Goal: Task Accomplishment & Management: Manage account settings

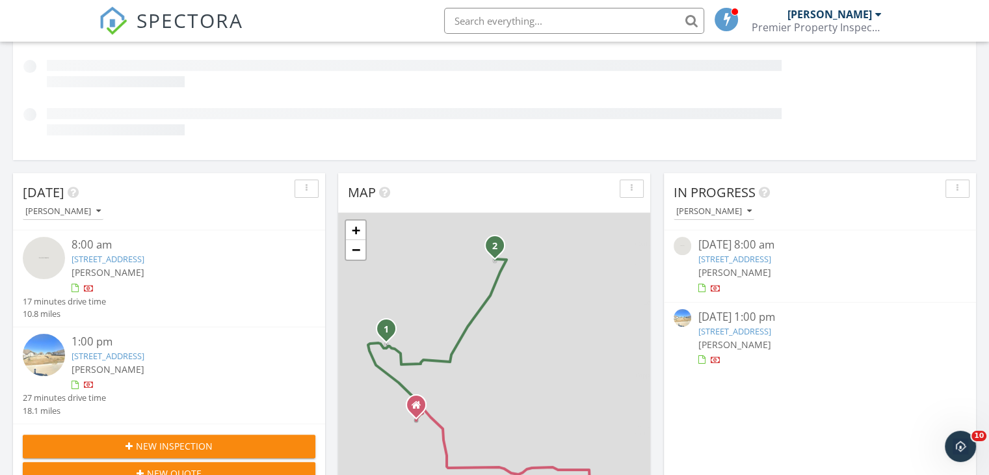
scroll to position [226, 0]
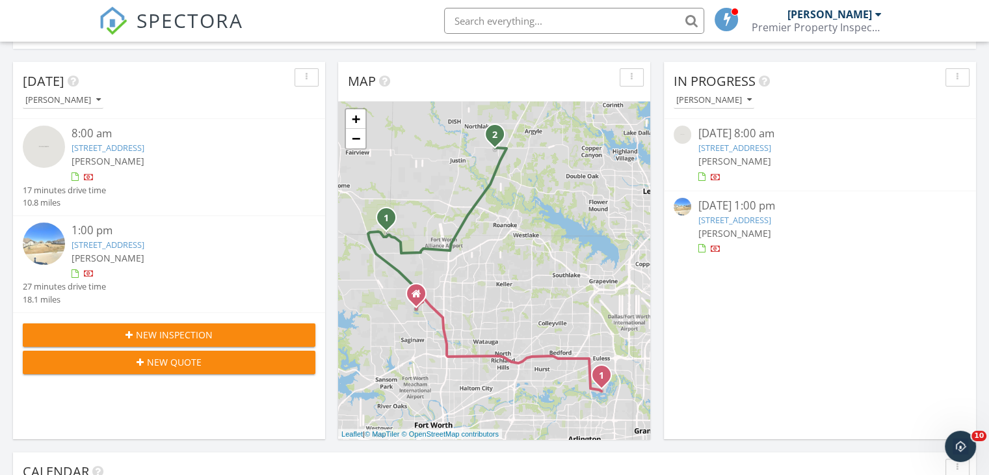
click at [118, 248] on link "2212 Pika Rd, Northlake, TX 76247" at bounding box center [108, 245] width 73 height 12
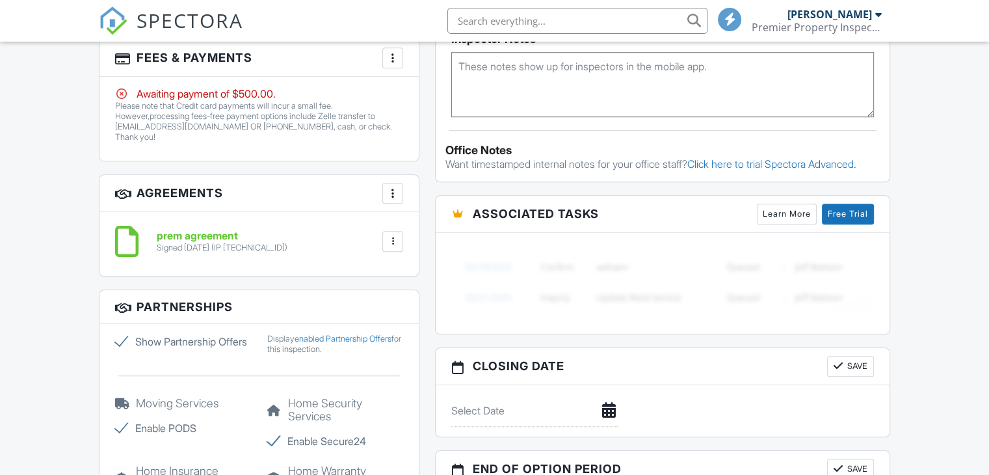
click at [391, 59] on div at bounding box center [392, 57] width 13 height 13
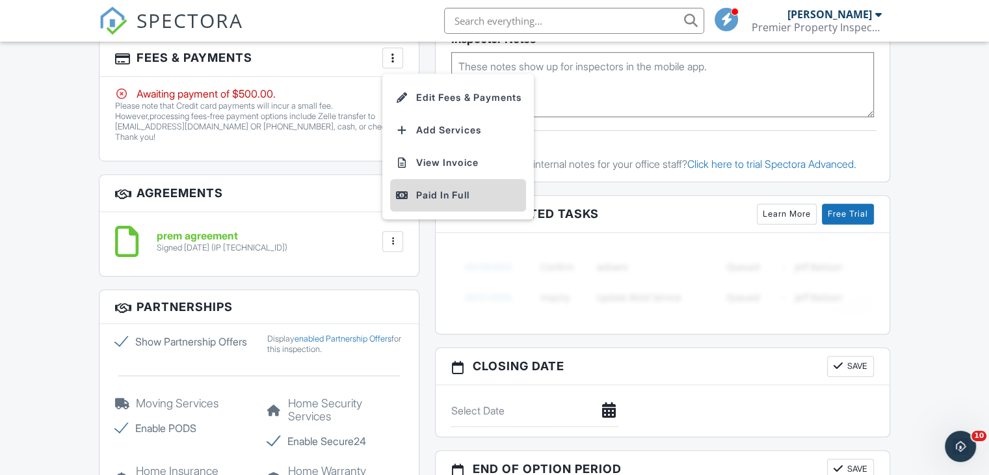
click at [446, 195] on div "Paid In Full" at bounding box center [457, 195] width 125 height 16
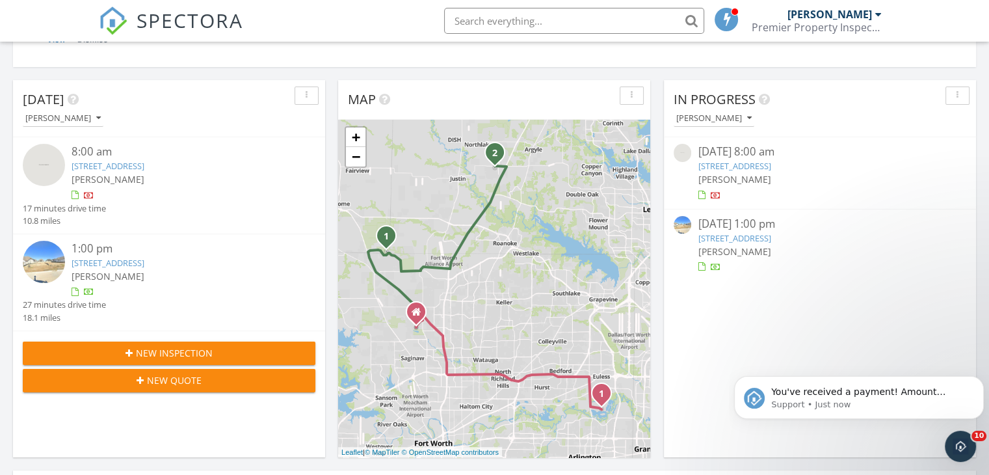
click at [125, 167] on link "14612 Antlia Dr, Haslet, TX 76052" at bounding box center [108, 166] width 73 height 12
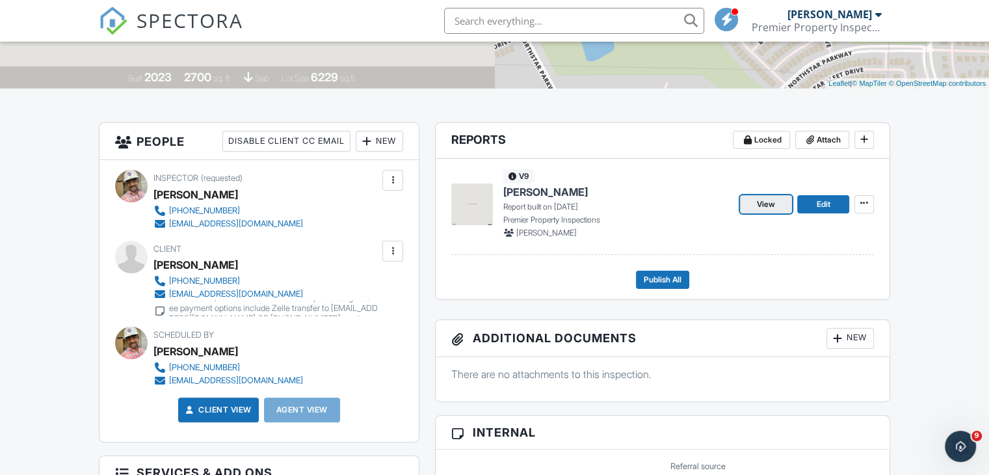
click at [774, 203] on span "View" at bounding box center [766, 204] width 18 height 13
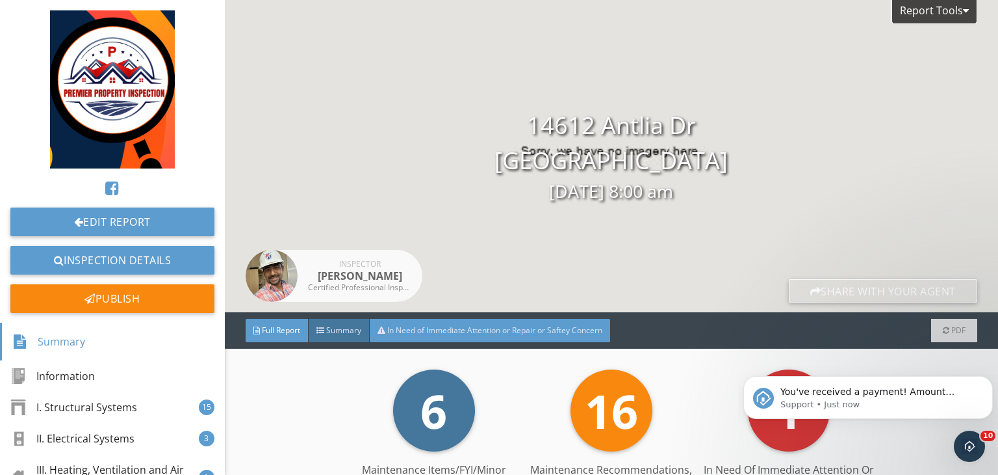
click at [501, 326] on span "In Need of Immediate Attention or Repair or Saftey Concern" at bounding box center [494, 329] width 215 height 11
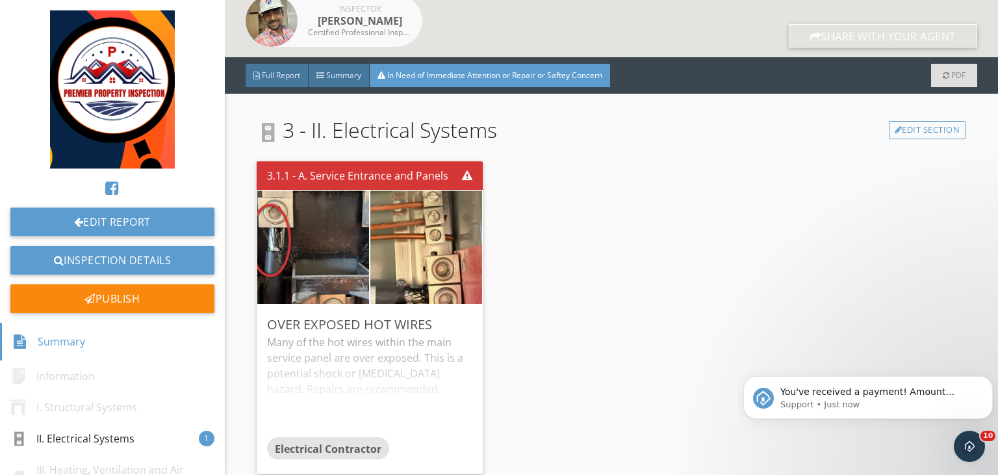
scroll to position [268, 0]
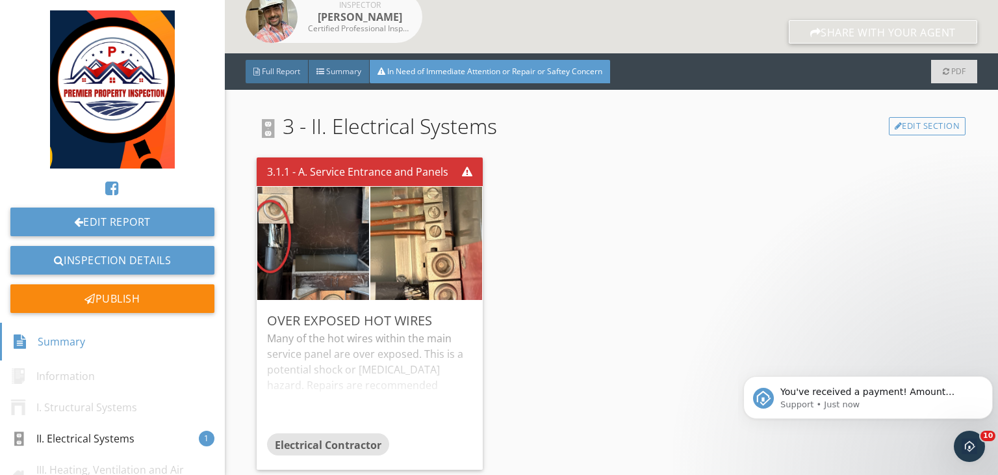
click at [501, 326] on div "3.1.1 - A. Service Entrance and Panels Over Exposed Hot Wires Many of the hot w…" at bounding box center [611, 313] width 709 height 322
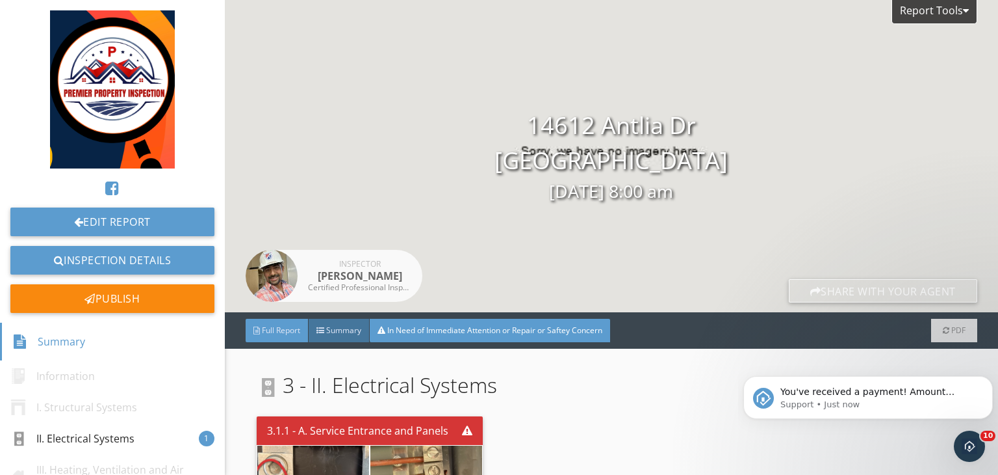
click at [290, 330] on span "Full Report" at bounding box center [281, 329] width 38 height 11
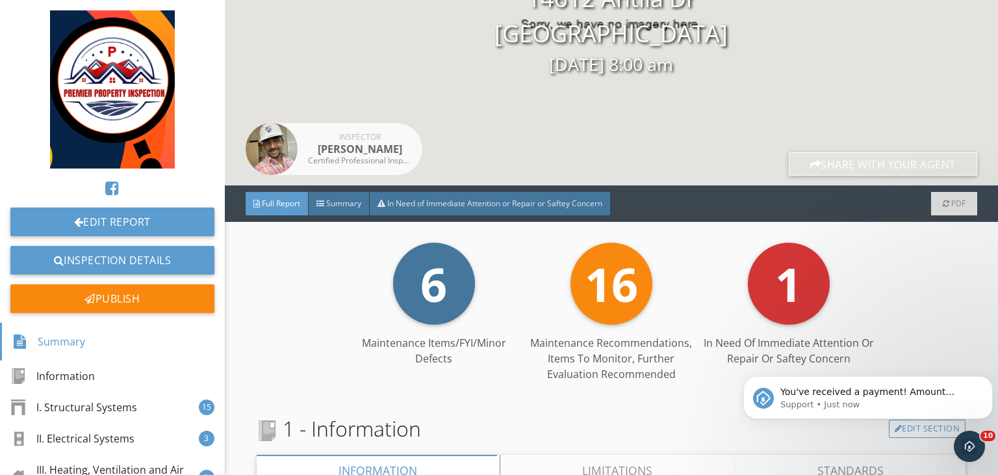
scroll to position [124, 0]
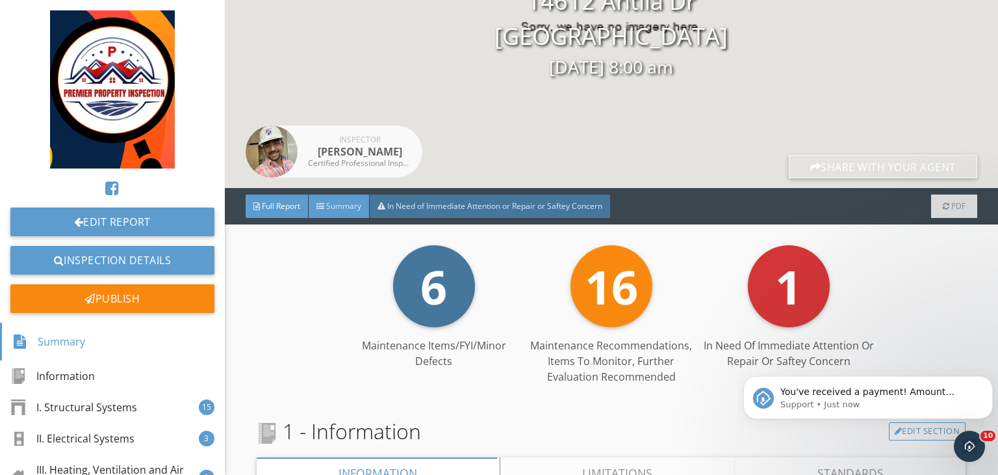
click at [348, 203] on span "Summary" at bounding box center [343, 205] width 35 height 11
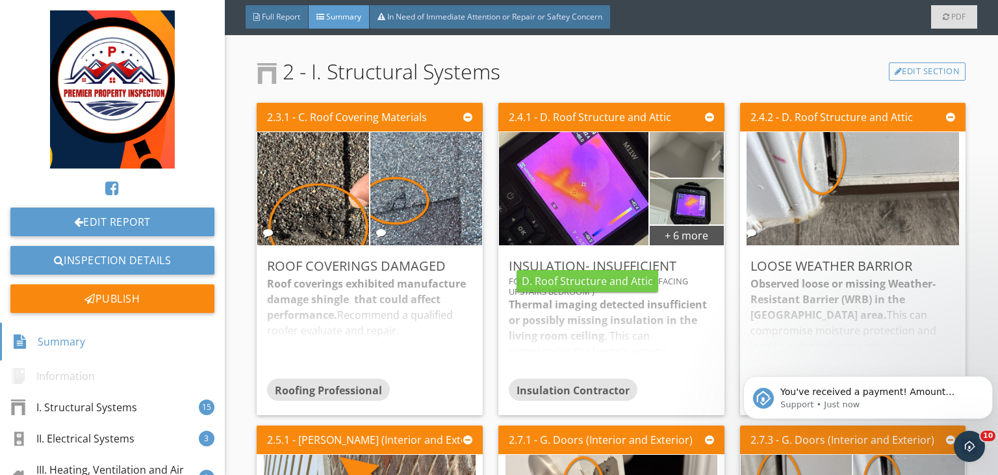
scroll to position [315, 0]
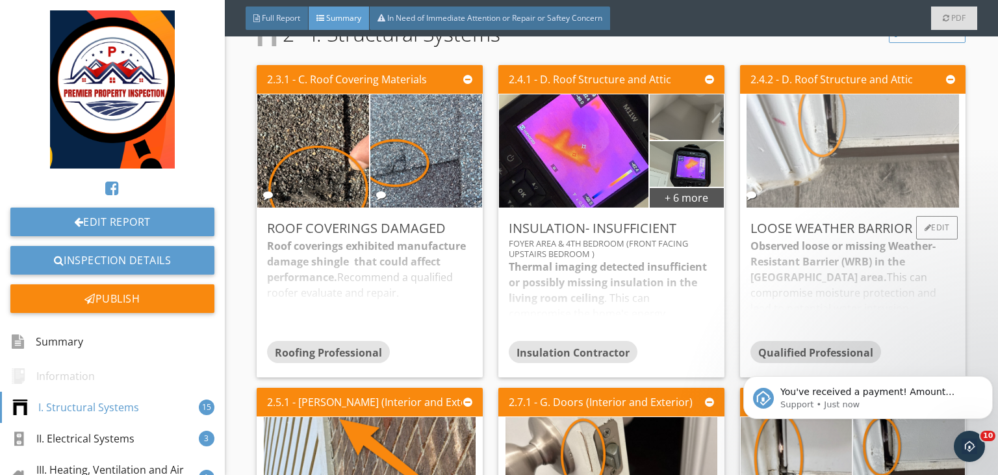
drag, startPoint x: 545, startPoint y: 303, endPoint x: 881, endPoint y: 175, distance: 359.6
click at [881, 175] on img at bounding box center [853, 151] width 212 height 283
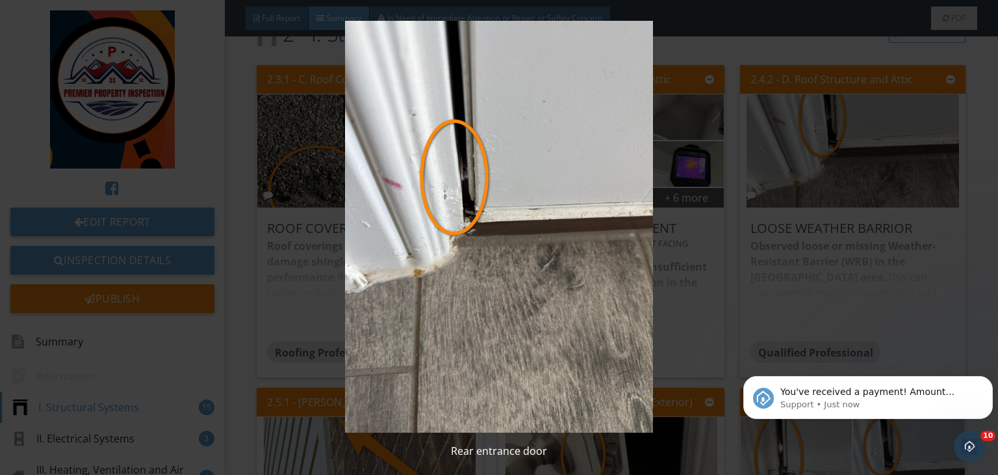
click at [702, 130] on img at bounding box center [499, 226] width 909 height 411
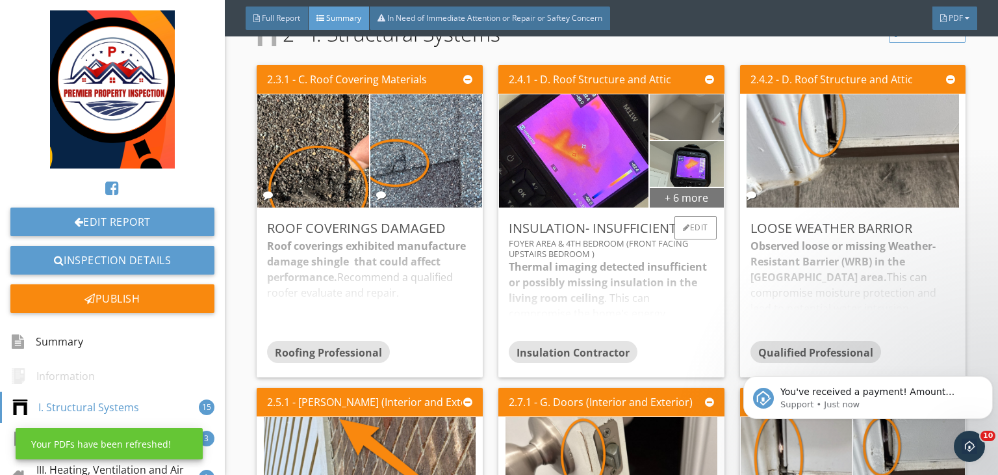
click at [692, 196] on div "+ 6 more" at bounding box center [686, 197] width 73 height 21
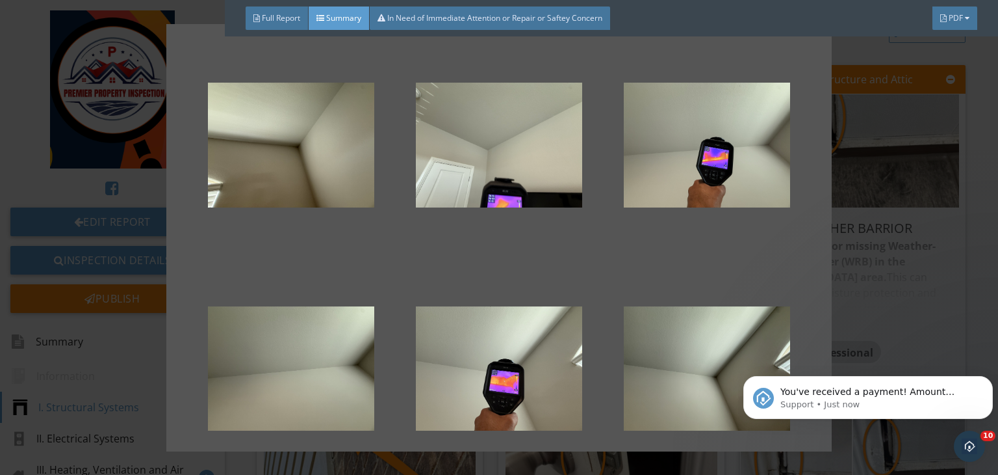
scroll to position [285, 0]
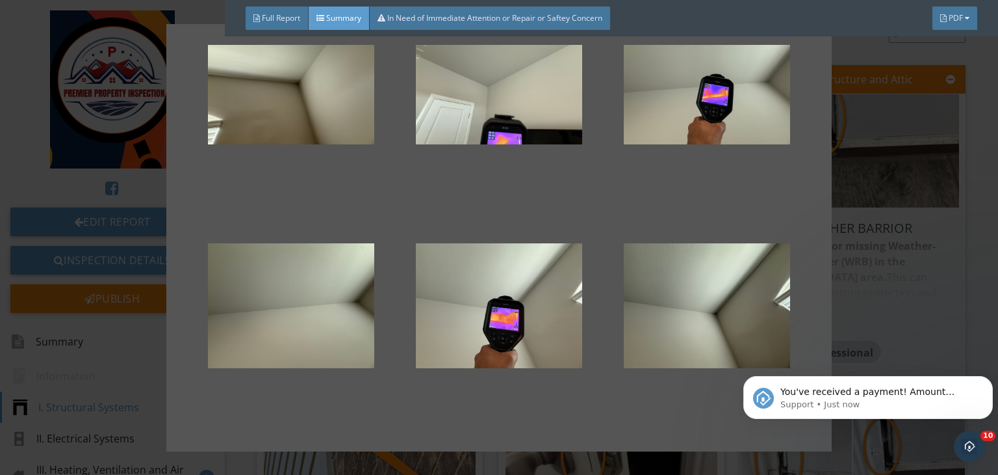
drag, startPoint x: 692, startPoint y: 196, endPoint x: 954, endPoint y: 261, distance: 269.9
click at [954, 261] on div at bounding box center [499, 237] width 998 height 475
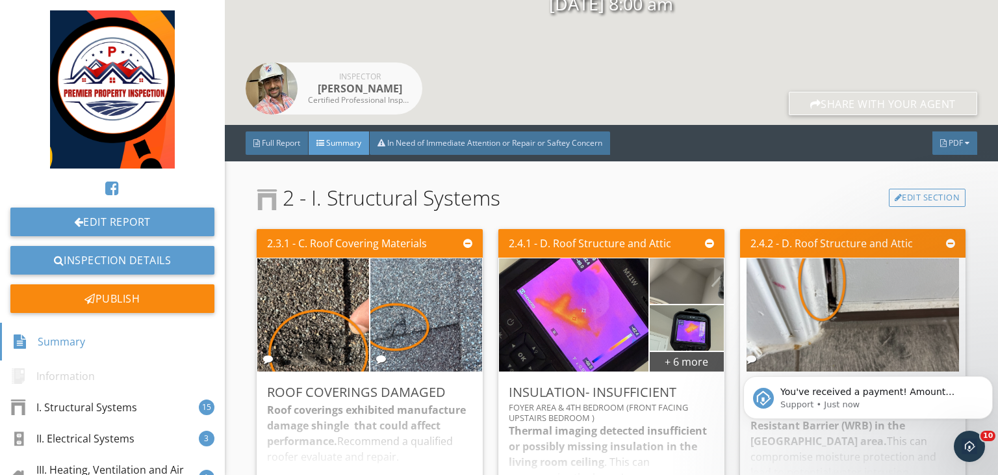
scroll to position [181, 0]
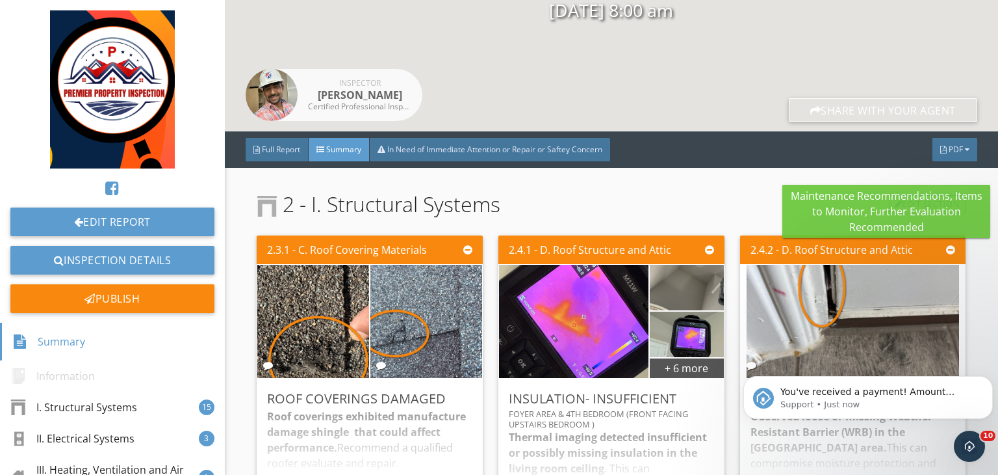
drag, startPoint x: 946, startPoint y: 244, endPoint x: 660, endPoint y: 140, distance: 303.5
click at [660, 140] on div "Full Report Summary In Need of Immediate Attention or Repair or Saftey Concern …" at bounding box center [612, 149] width 774 height 36
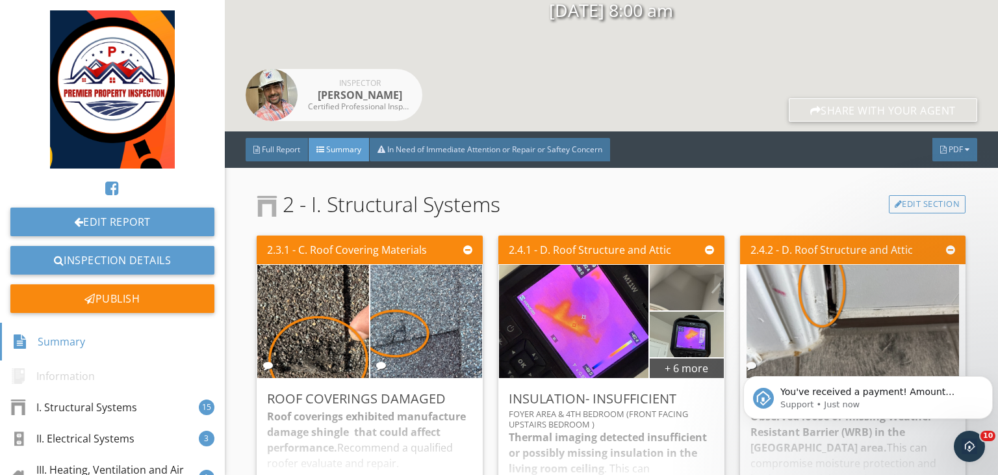
click at [12, 88] on link at bounding box center [112, 89] width 204 height 158
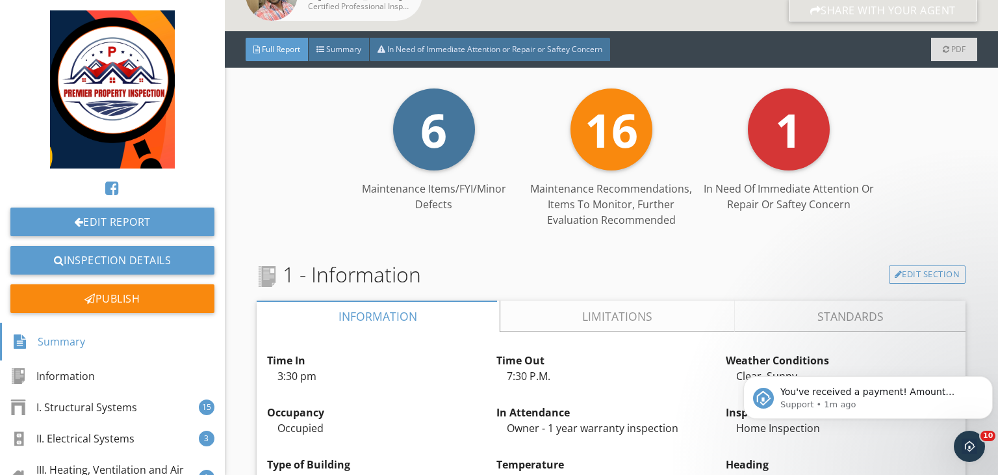
scroll to position [289, 0]
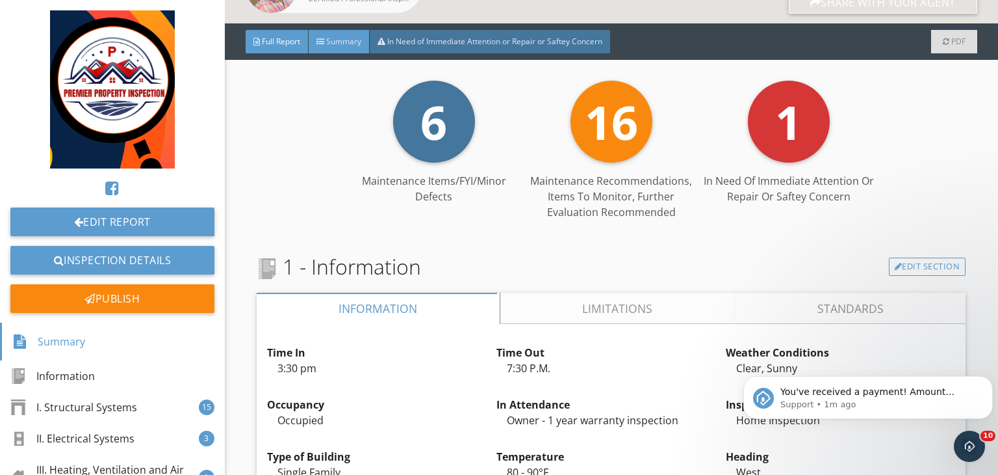
click at [347, 43] on span "Summary" at bounding box center [343, 41] width 35 height 11
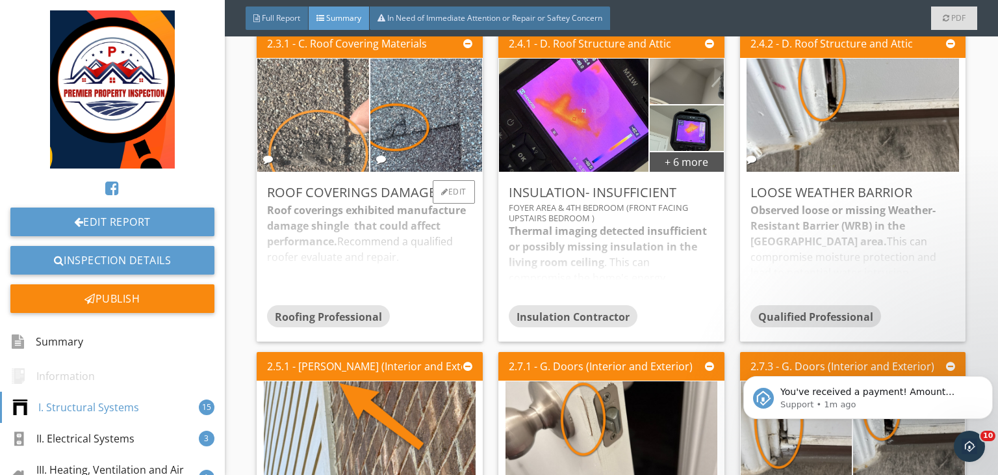
scroll to position [354, 0]
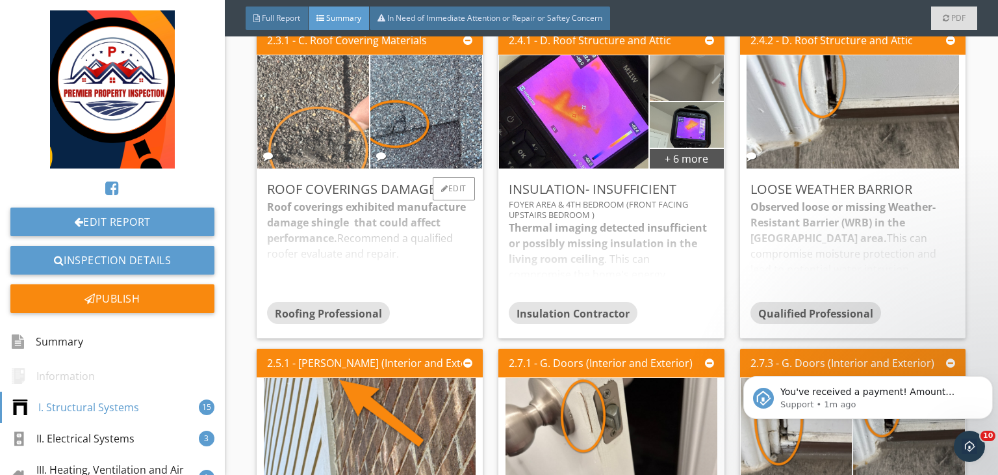
click at [288, 105] on img at bounding box center [313, 112] width 213 height 283
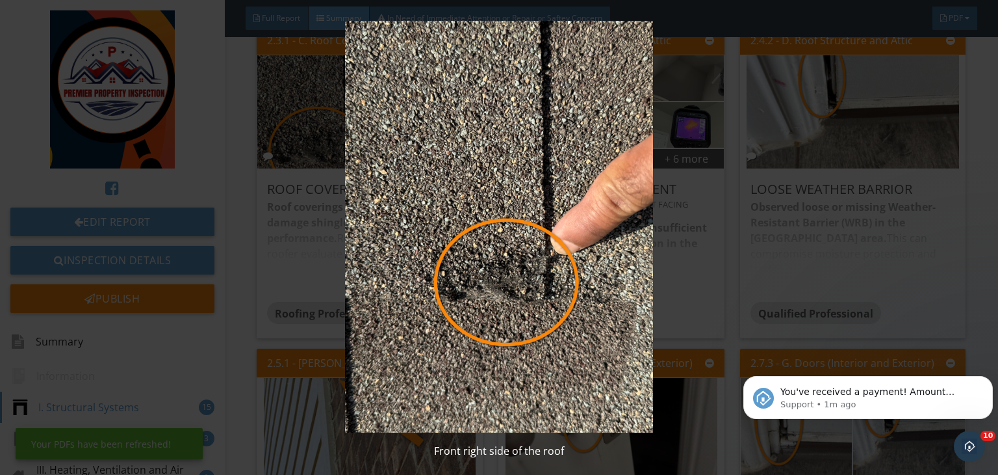
click at [820, 255] on img at bounding box center [499, 226] width 909 height 411
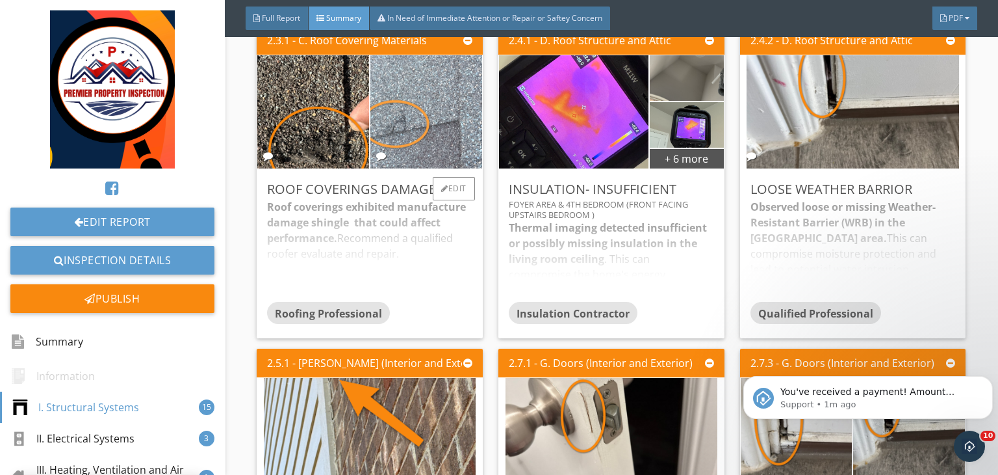
click at [411, 127] on img at bounding box center [426, 112] width 212 height 283
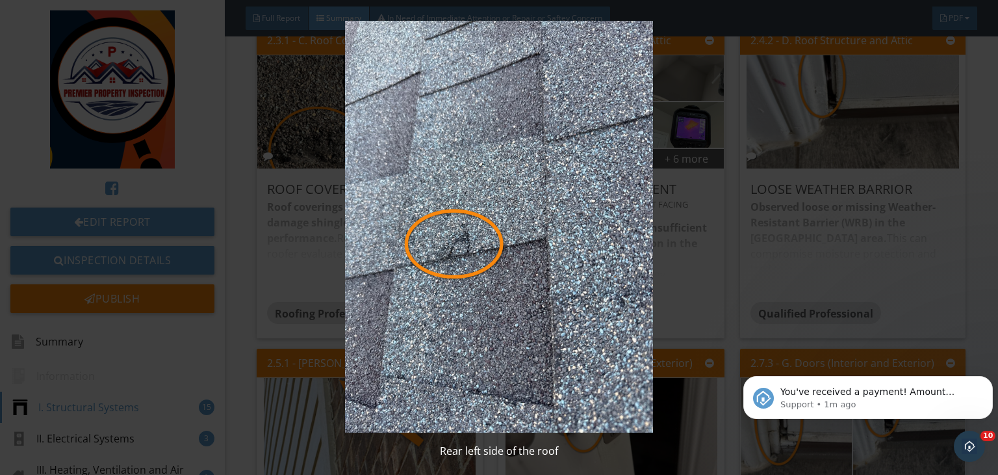
click at [787, 220] on img at bounding box center [499, 226] width 909 height 411
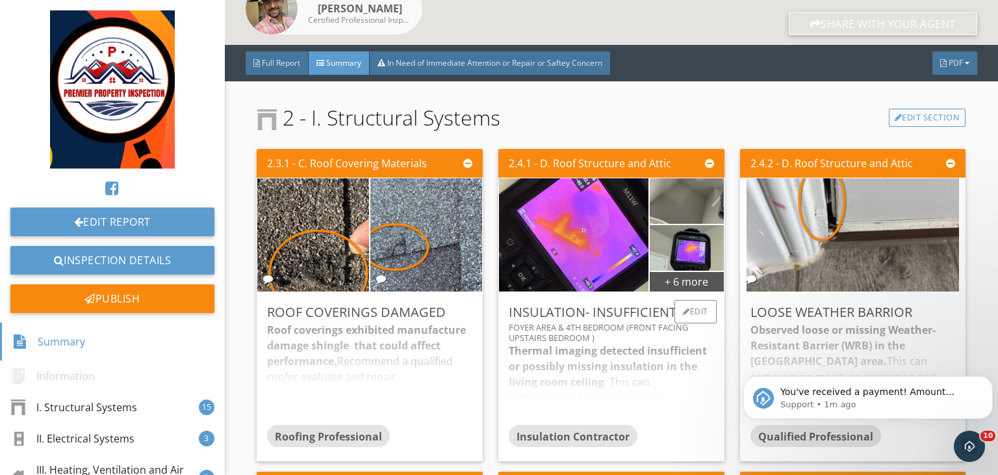
scroll to position [265, 0]
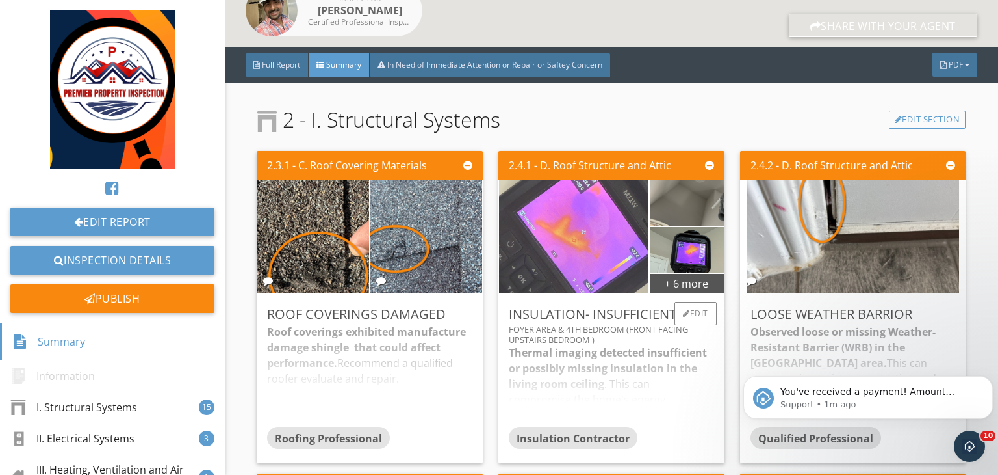
click at [566, 270] on img at bounding box center [574, 237] width 213 height 283
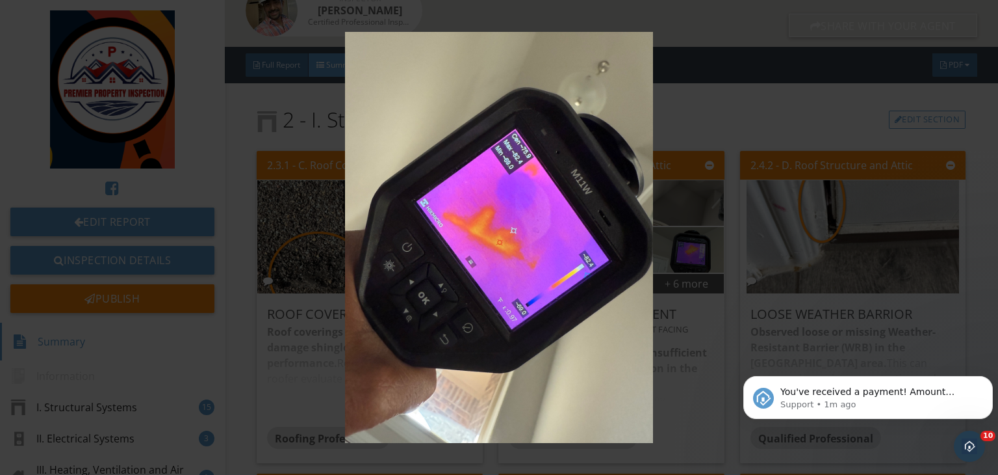
click at [772, 231] on img at bounding box center [499, 237] width 909 height 411
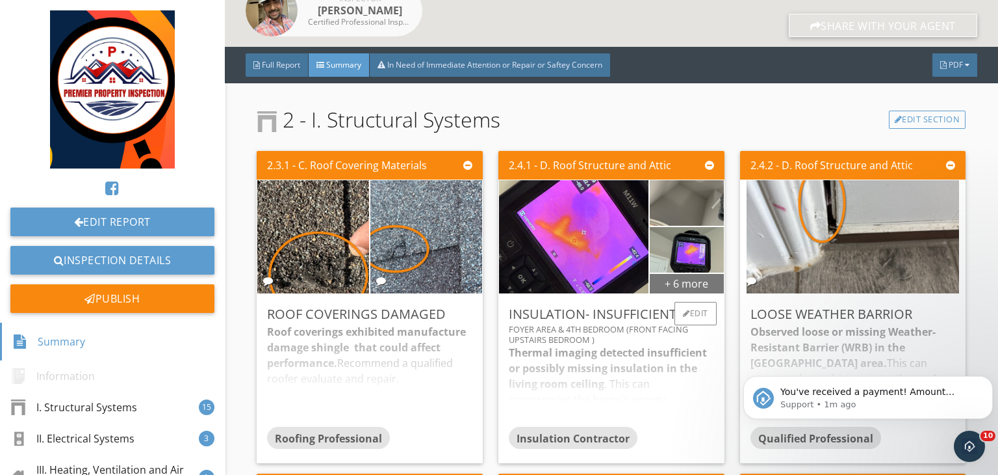
click at [657, 284] on div "+ 6 more" at bounding box center [686, 282] width 73 height 21
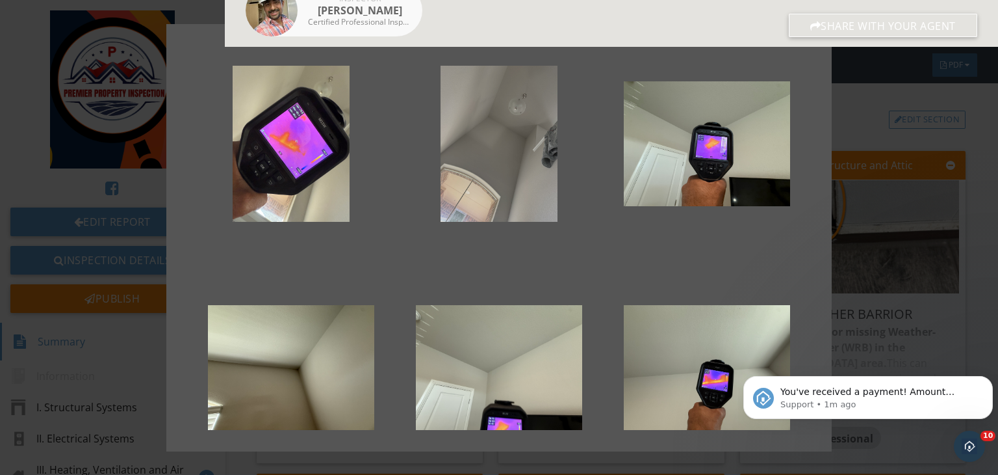
click at [480, 146] on div at bounding box center [499, 144] width 166 height 156
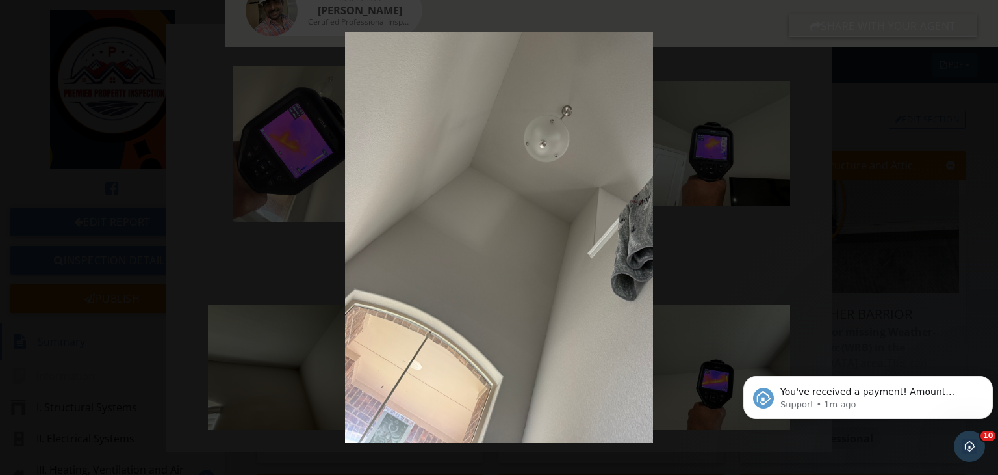
click at [854, 204] on img at bounding box center [499, 237] width 909 height 411
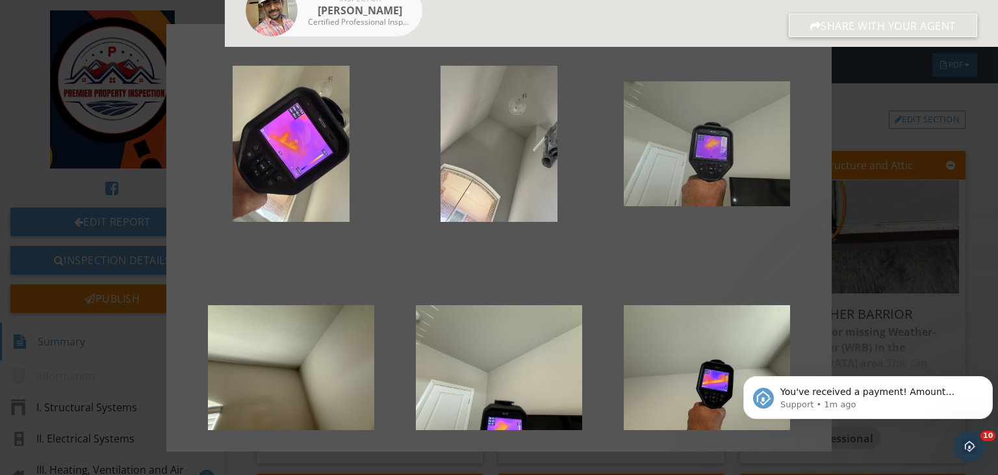
click at [674, 155] on div at bounding box center [707, 144] width 166 height 156
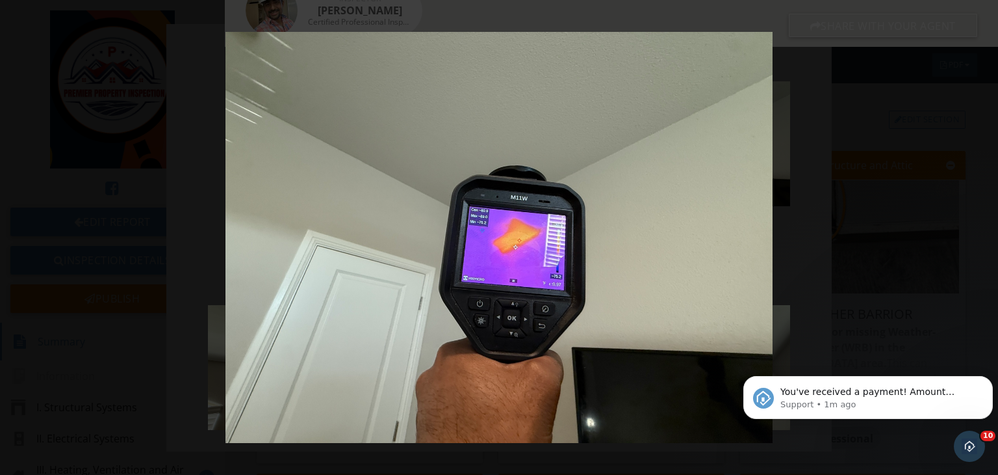
click at [858, 203] on img at bounding box center [499, 237] width 909 height 411
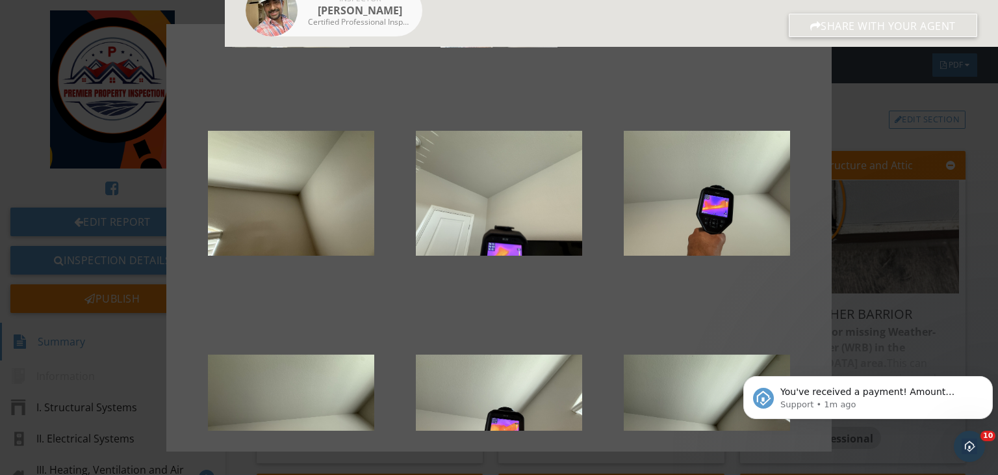
scroll to position [179, 0]
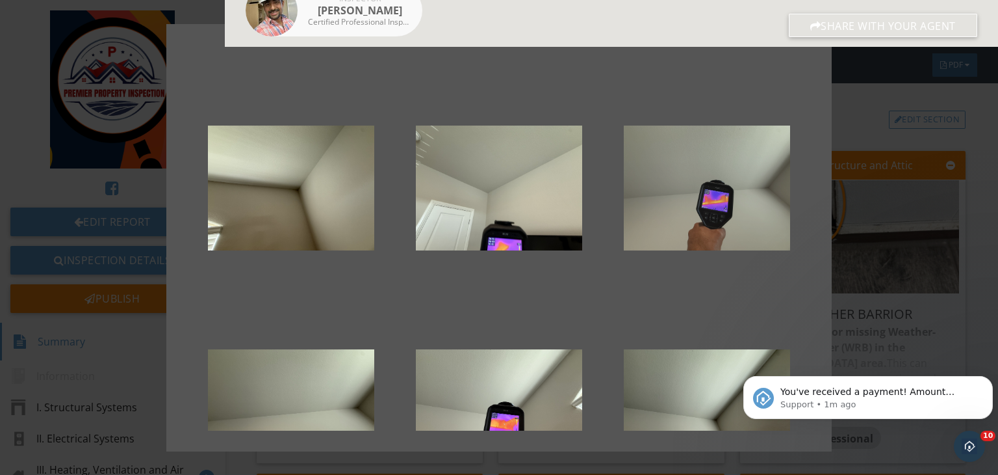
click at [673, 224] on div at bounding box center [707, 188] width 166 height 156
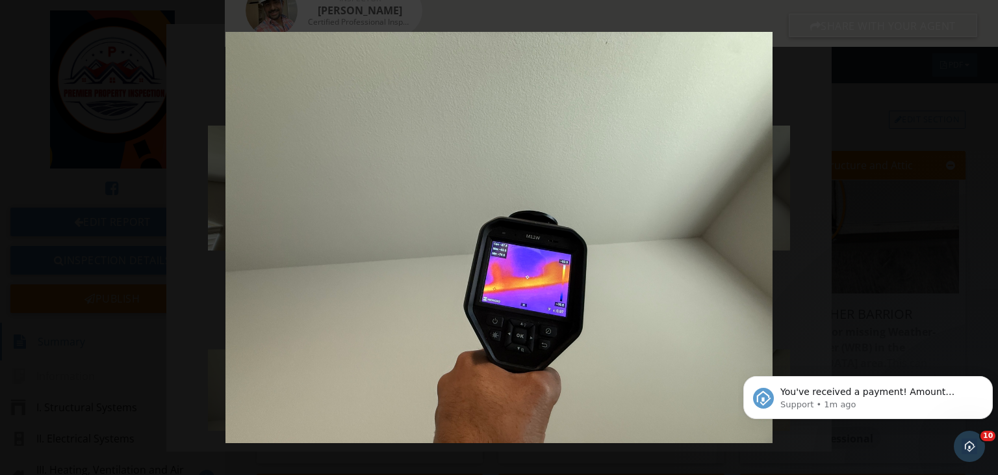
click at [878, 224] on img at bounding box center [499, 237] width 909 height 411
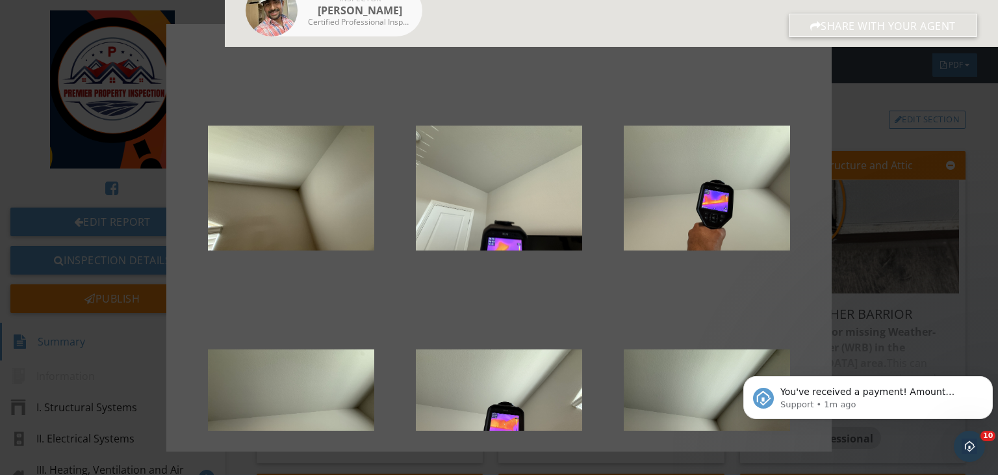
click at [855, 219] on div at bounding box center [499, 237] width 998 height 475
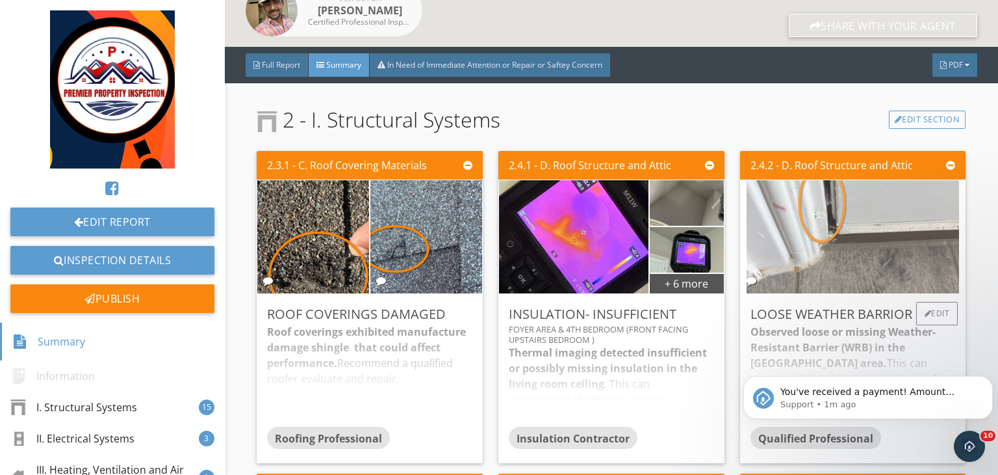
click at [792, 203] on img at bounding box center [853, 237] width 212 height 283
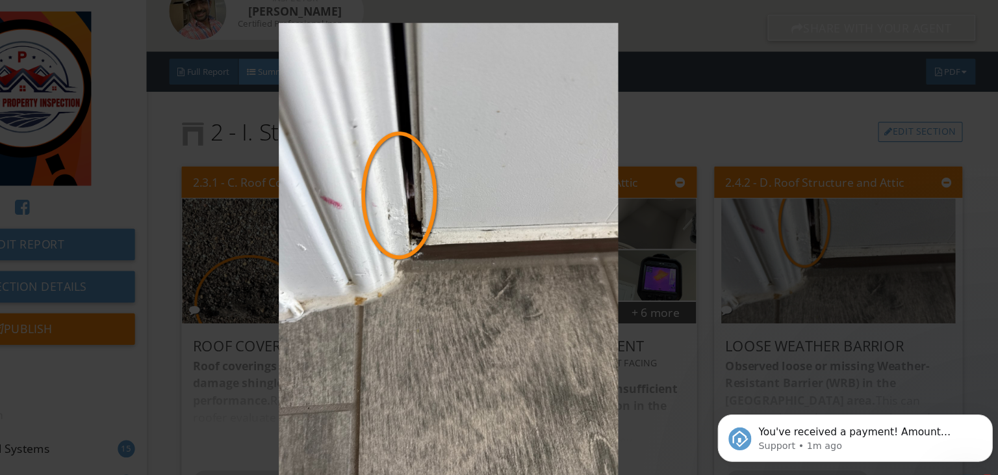
scroll to position [0, 0]
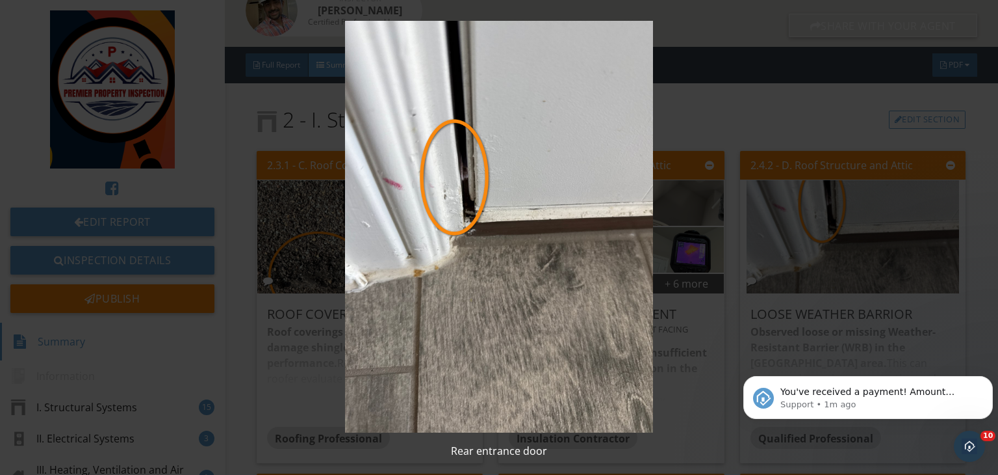
click at [774, 209] on img at bounding box center [499, 226] width 909 height 411
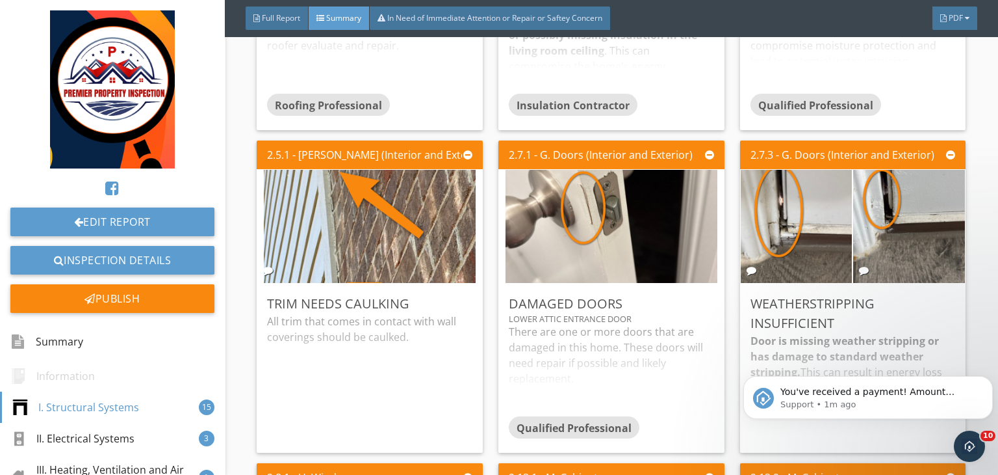
scroll to position [569, 0]
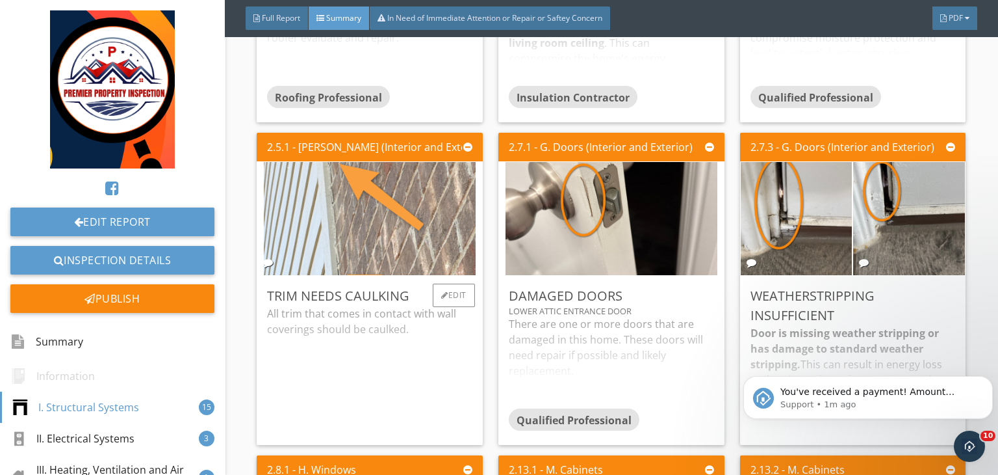
click at [358, 223] on img at bounding box center [370, 218] width 212 height 283
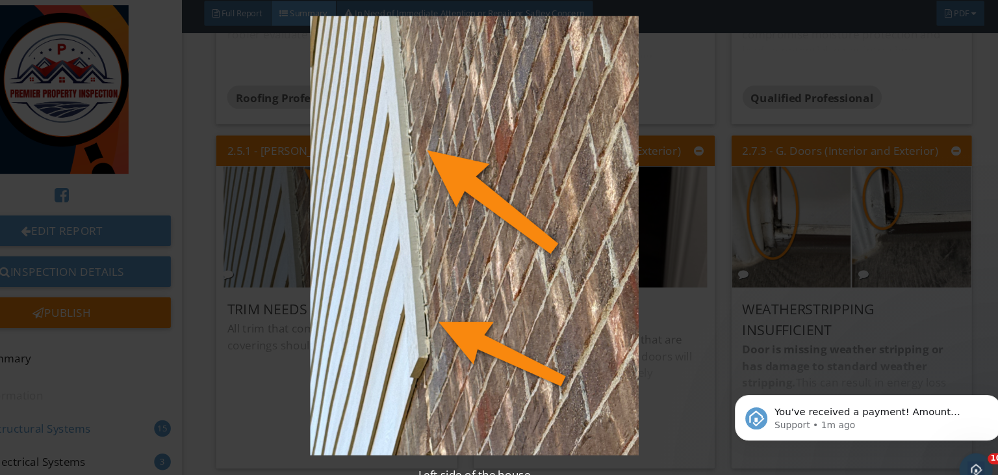
click at [793, 215] on img at bounding box center [499, 226] width 909 height 411
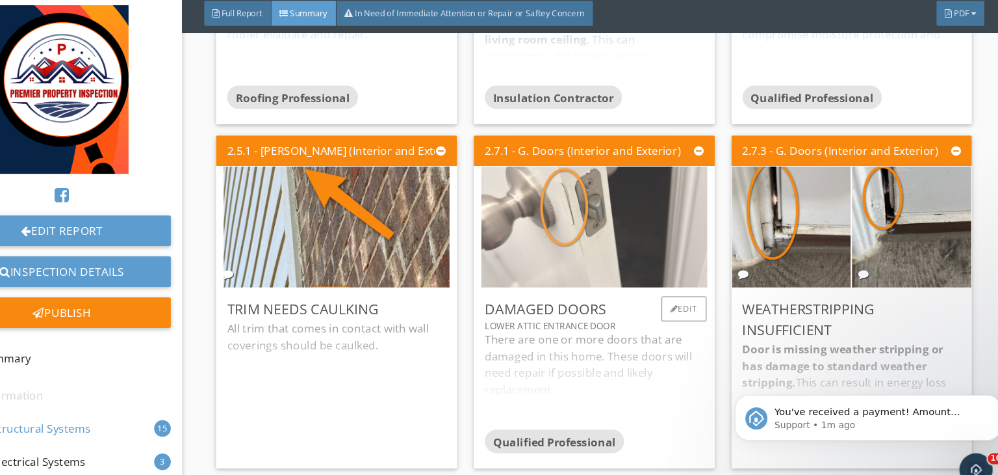
click at [573, 234] on img at bounding box center [612, 218] width 212 height 283
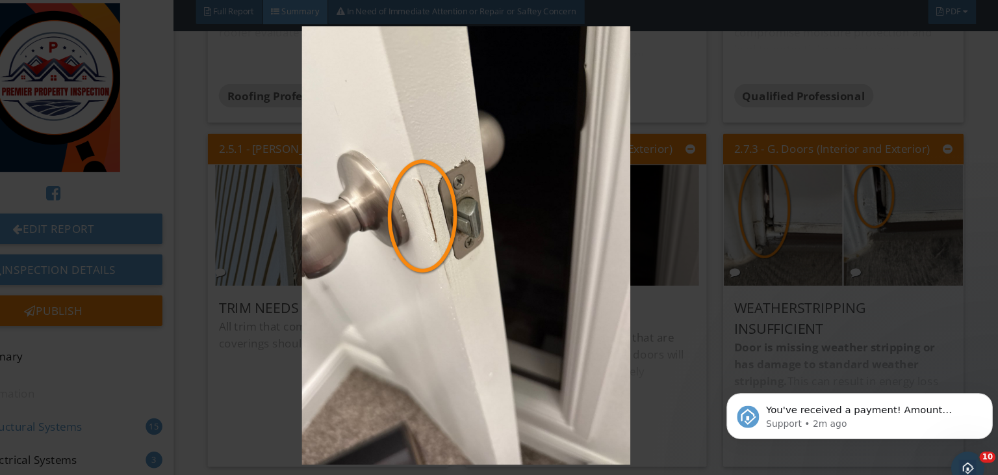
click at [668, 235] on img at bounding box center [499, 237] width 909 height 411
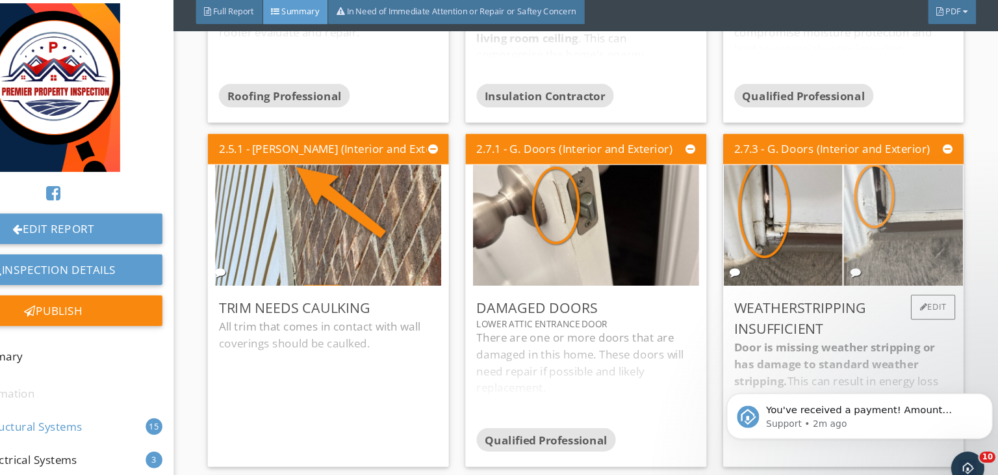
click at [867, 221] on img at bounding box center [909, 218] width 212 height 283
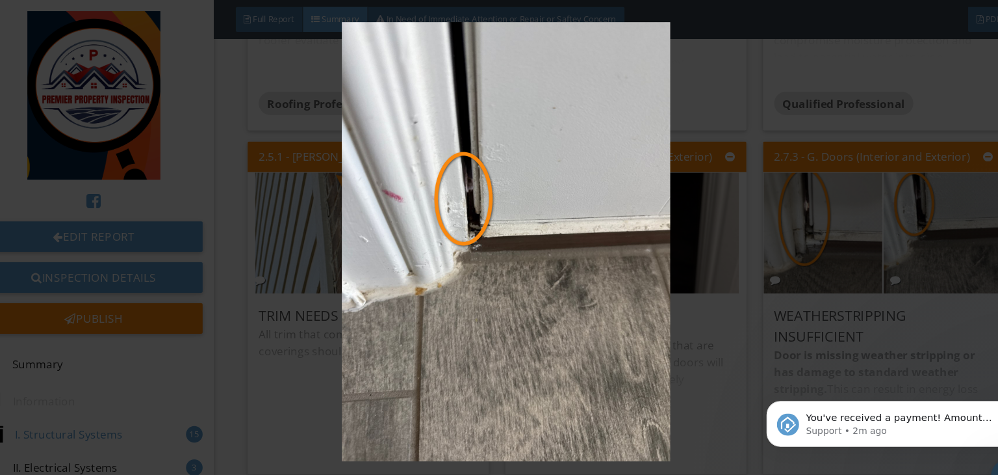
click at [792, 186] on img at bounding box center [499, 226] width 909 height 411
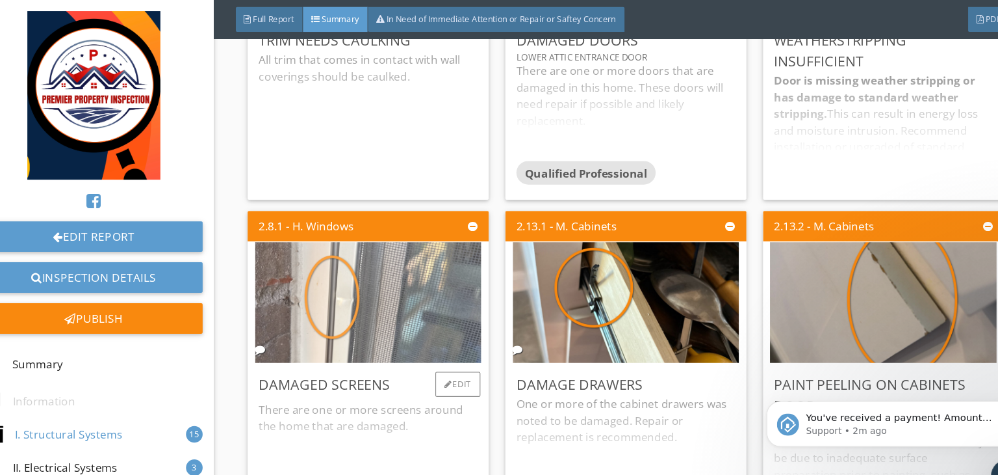
scroll to position [827, 0]
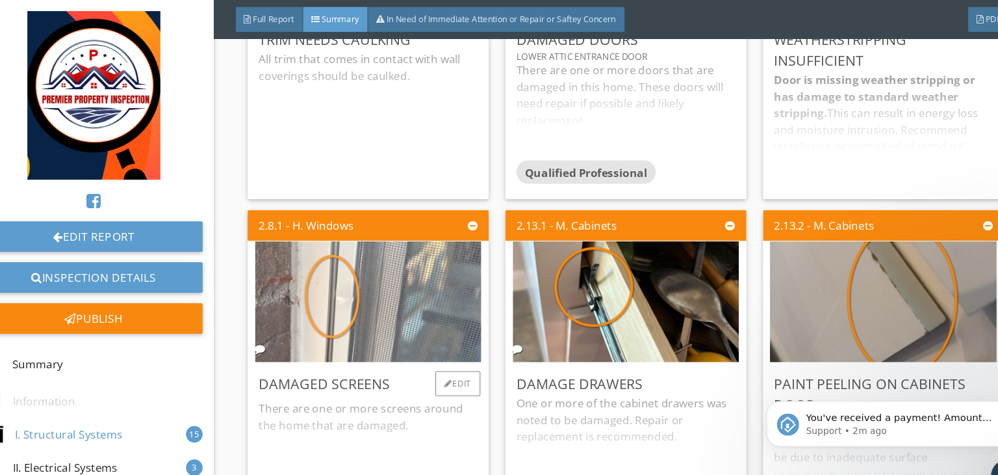
click at [381, 281] on img at bounding box center [370, 283] width 212 height 283
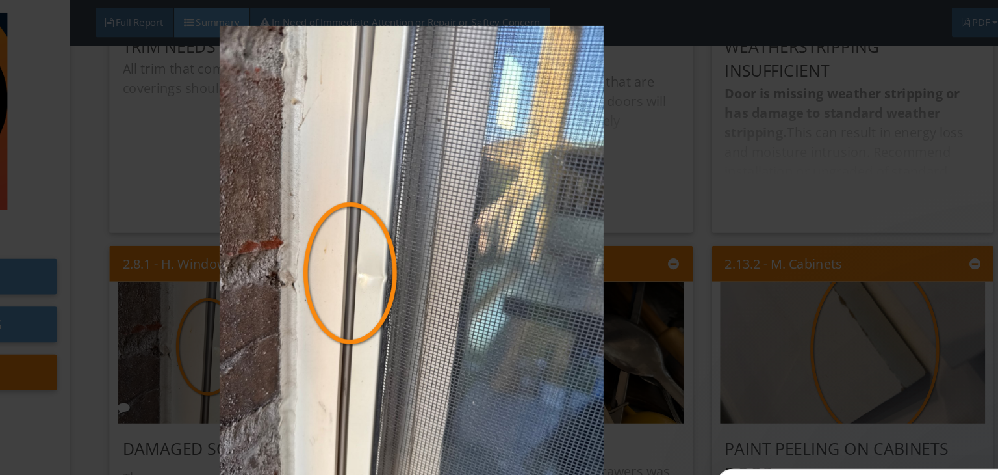
click at [798, 187] on img at bounding box center [499, 226] width 909 height 411
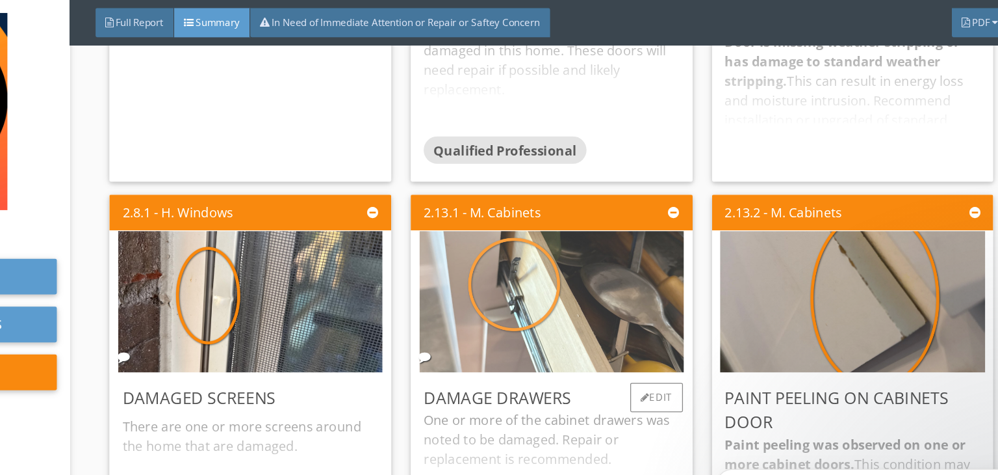
scroll to position [869, 0]
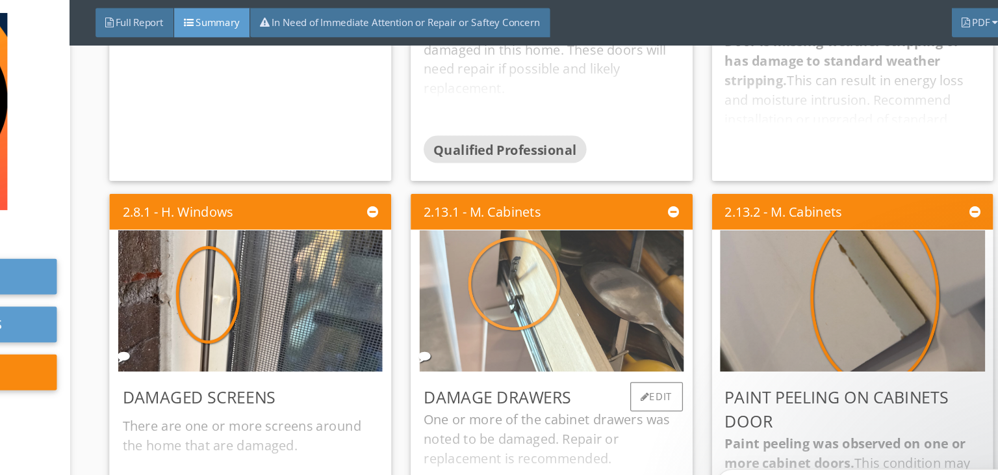
click at [560, 247] on img at bounding box center [612, 241] width 212 height 283
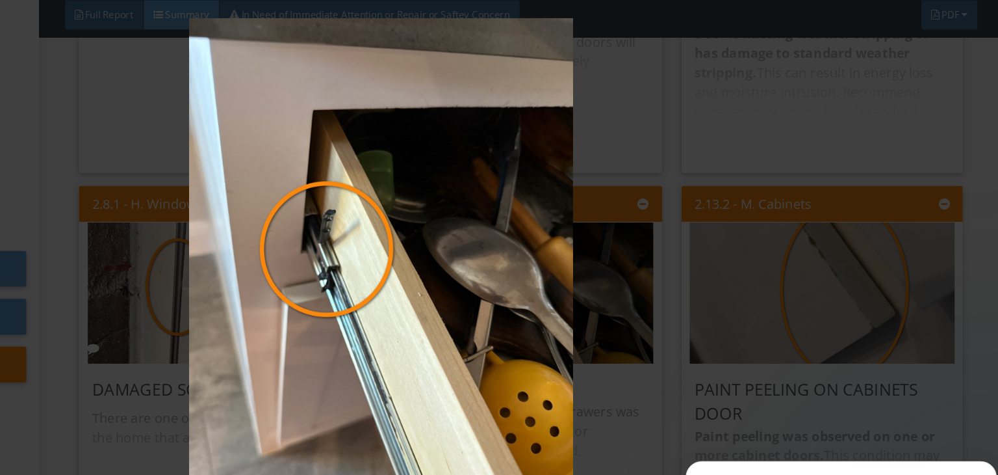
click at [800, 220] on img at bounding box center [499, 226] width 909 height 411
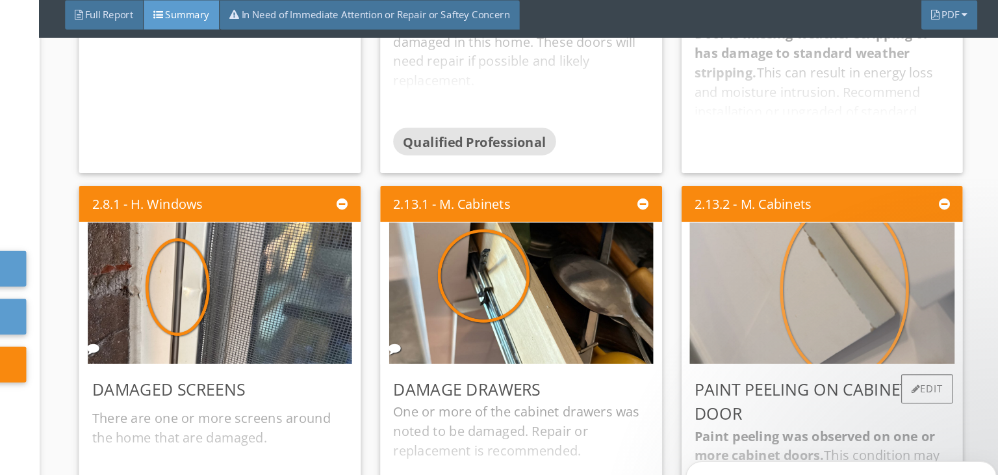
click at [809, 250] on img at bounding box center [853, 241] width 212 height 283
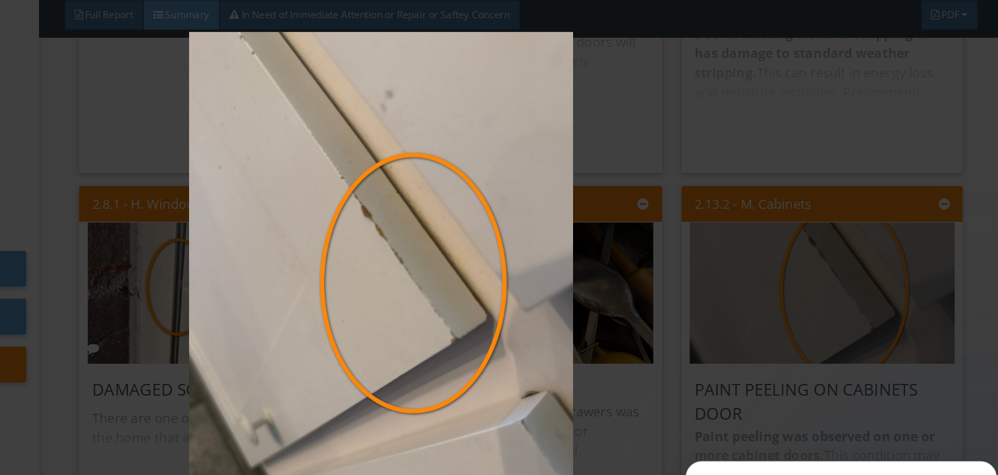
click at [798, 213] on img at bounding box center [499, 237] width 909 height 411
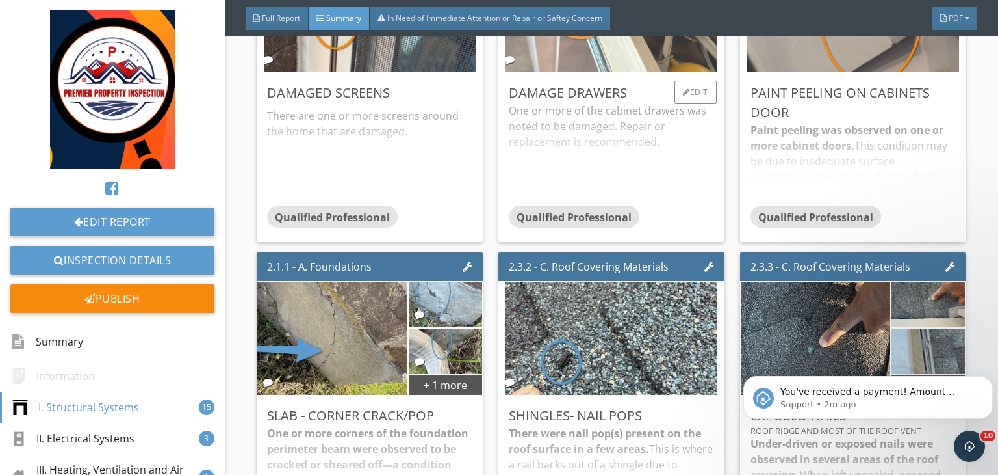
scroll to position [1095, 0]
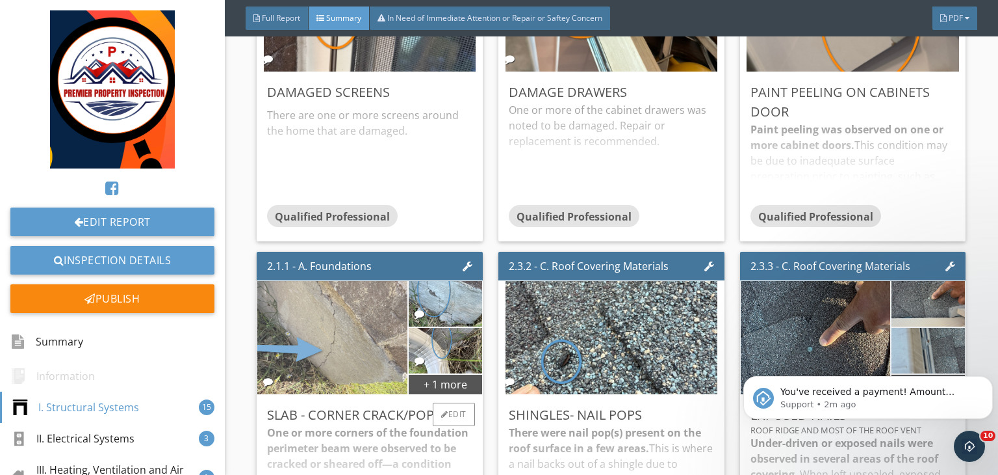
click at [361, 349] on img at bounding box center [332, 337] width 213 height 283
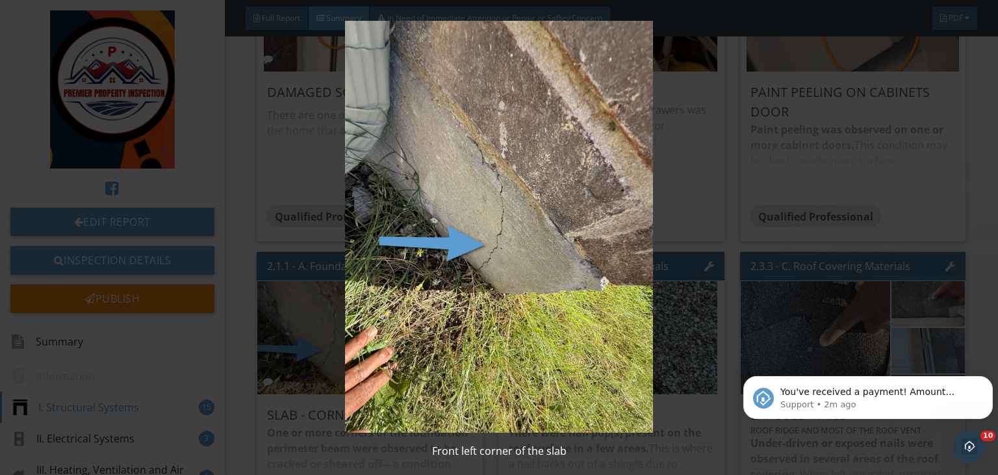
click at [715, 214] on img at bounding box center [499, 226] width 909 height 411
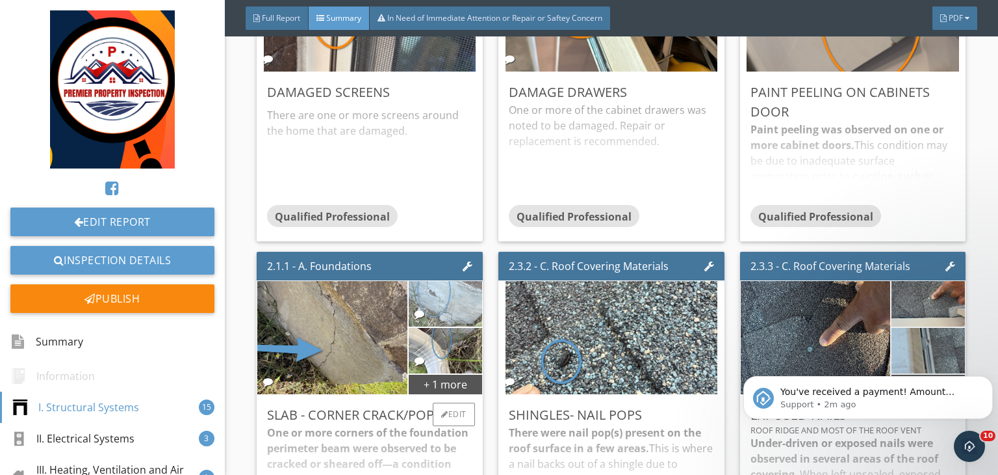
click at [443, 284] on img at bounding box center [445, 304] width 85 height 114
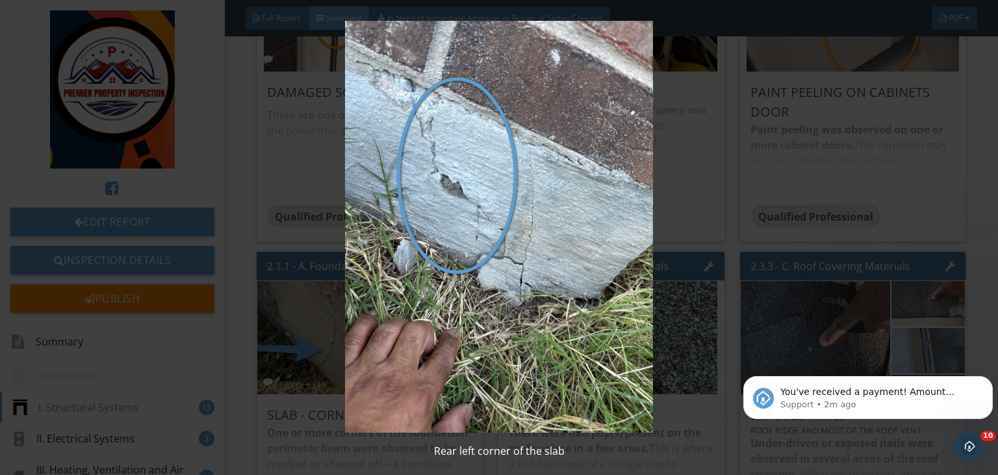
click at [729, 297] on img at bounding box center [499, 226] width 909 height 411
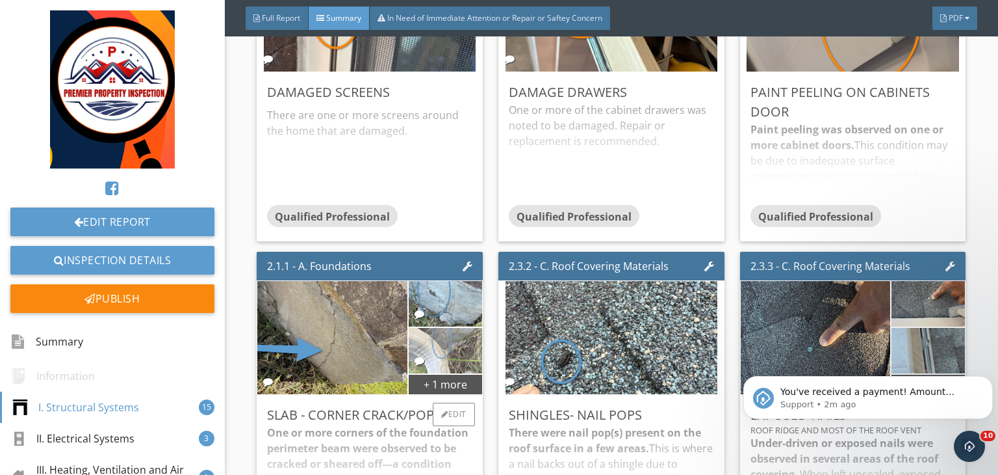
click at [439, 345] on img at bounding box center [445, 351] width 85 height 114
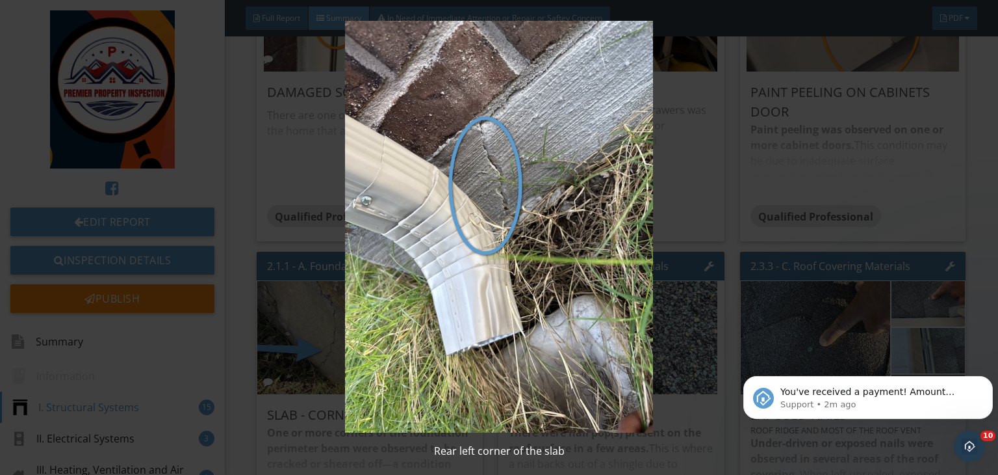
click at [723, 223] on img at bounding box center [499, 226] width 909 height 411
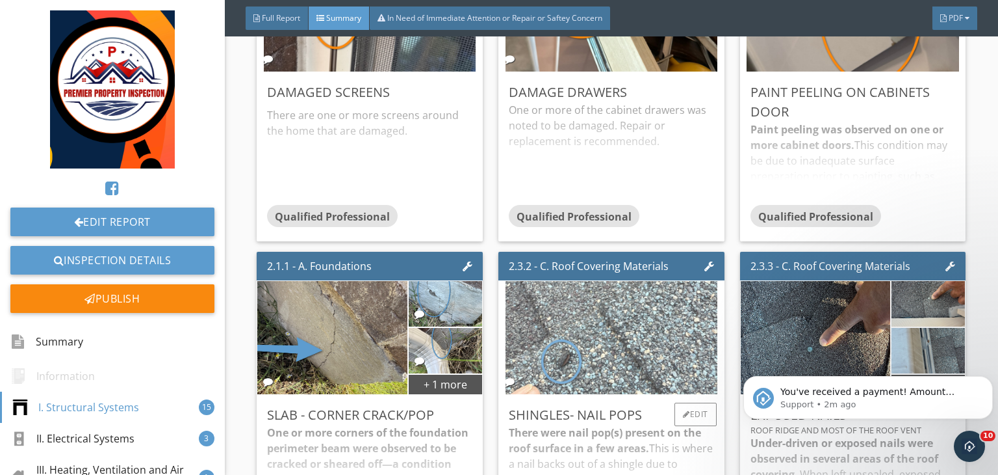
click at [612, 323] on img at bounding box center [612, 337] width 212 height 283
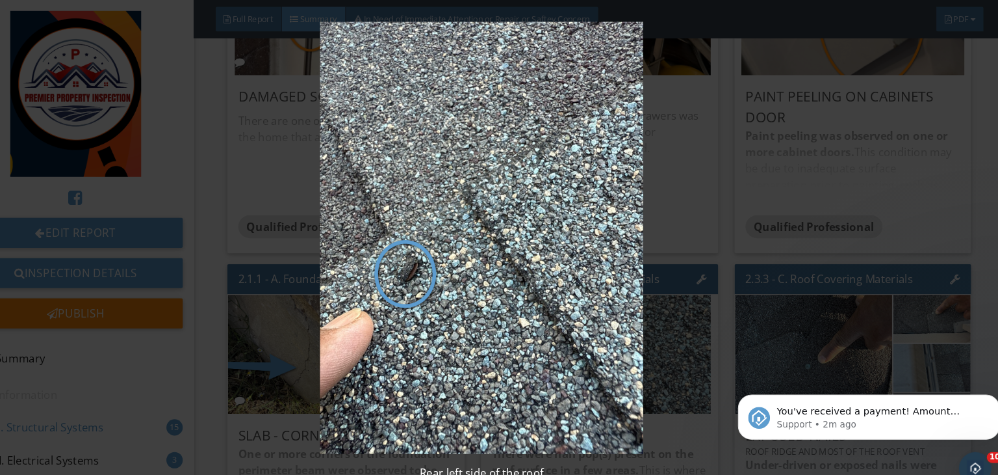
click at [779, 260] on img at bounding box center [499, 226] width 909 height 411
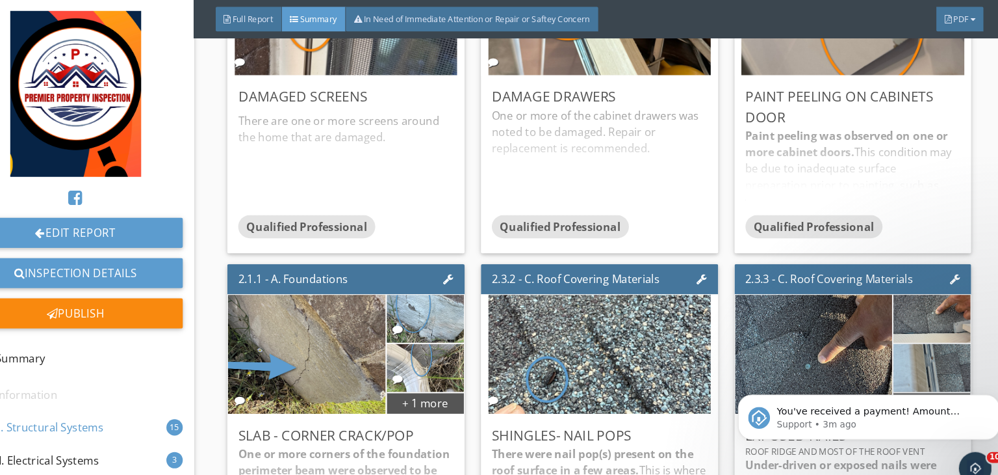
click at [749, 389] on body "You've received a payment! Amount $500.00 Fee $0.00 Net $500.00 Transaction # I…" at bounding box center [863, 411] width 250 height 81
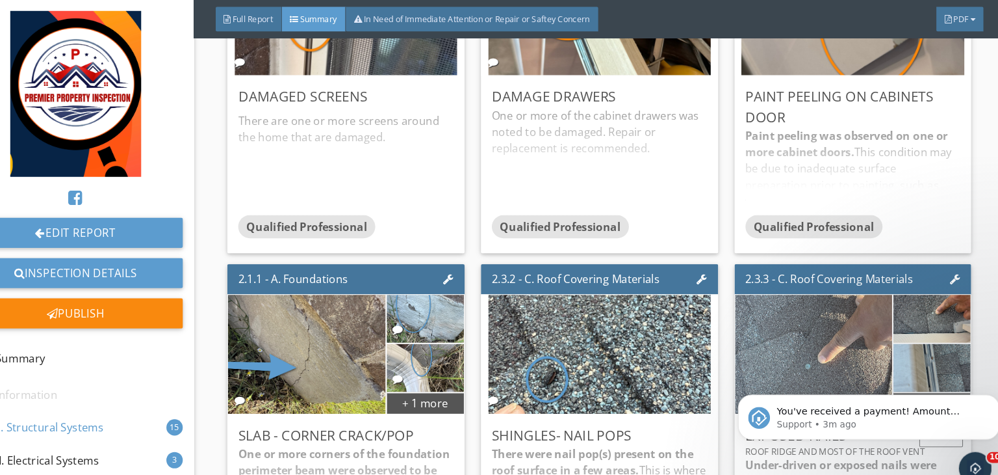
click at [773, 346] on img at bounding box center [816, 337] width 213 height 283
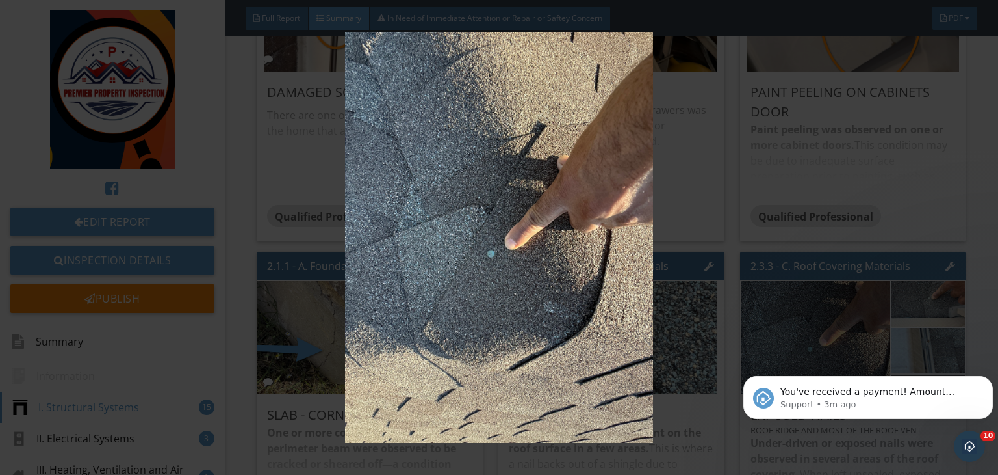
click at [846, 264] on img at bounding box center [499, 237] width 909 height 411
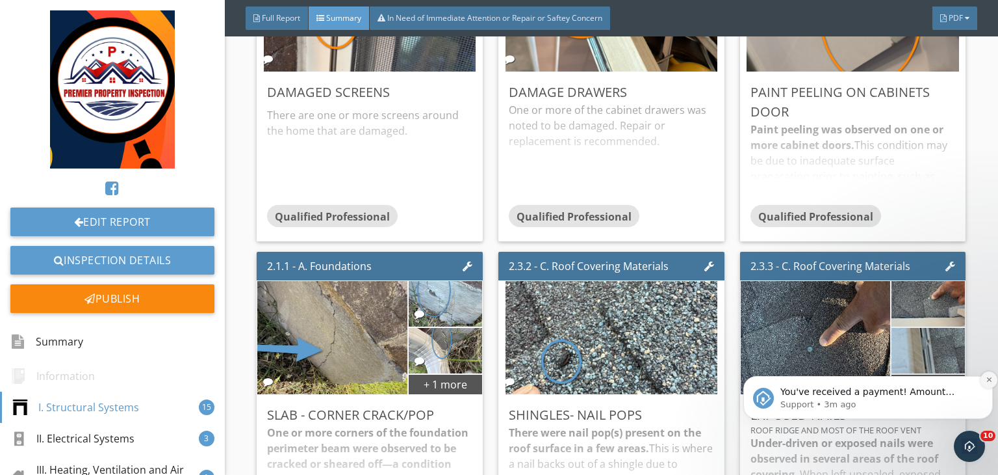
click at [988, 377] on icon "Dismiss notification" at bounding box center [989, 379] width 7 height 7
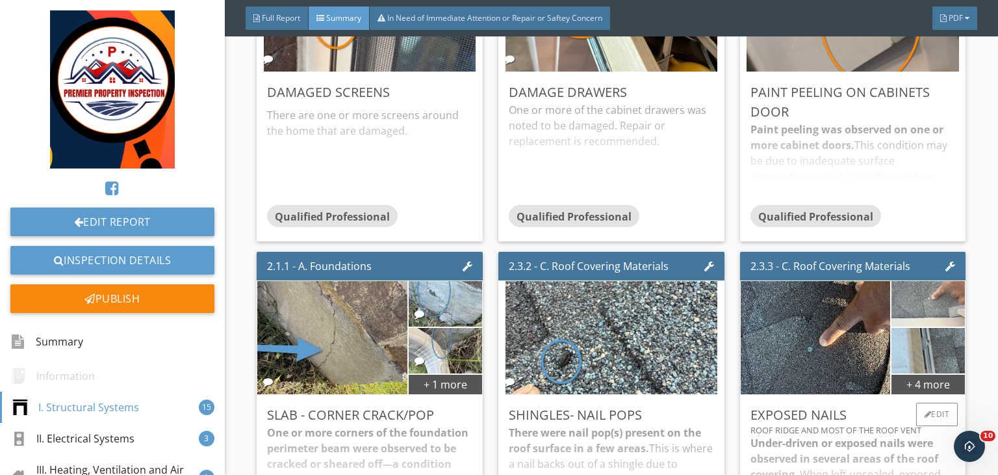
click at [892, 295] on img at bounding box center [928, 304] width 85 height 114
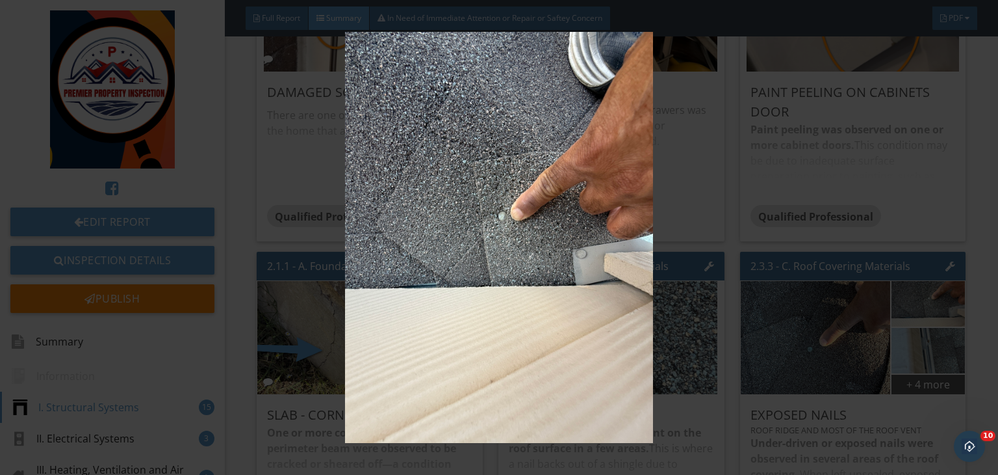
click at [788, 255] on img at bounding box center [499, 237] width 909 height 411
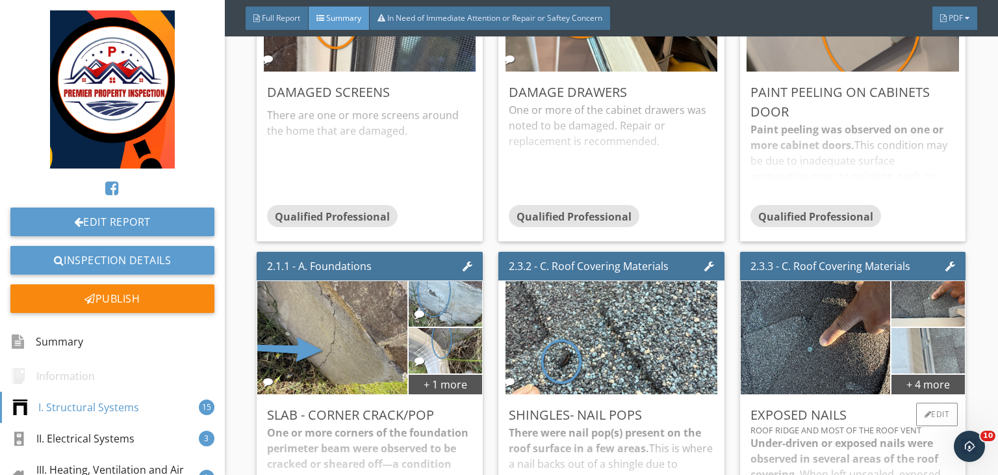
click at [905, 342] on img at bounding box center [928, 351] width 85 height 114
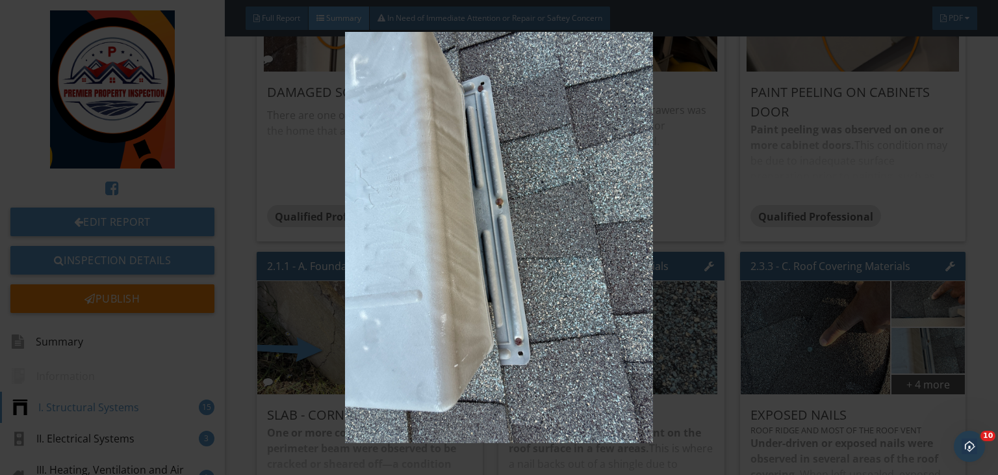
click at [780, 200] on img at bounding box center [499, 237] width 909 height 411
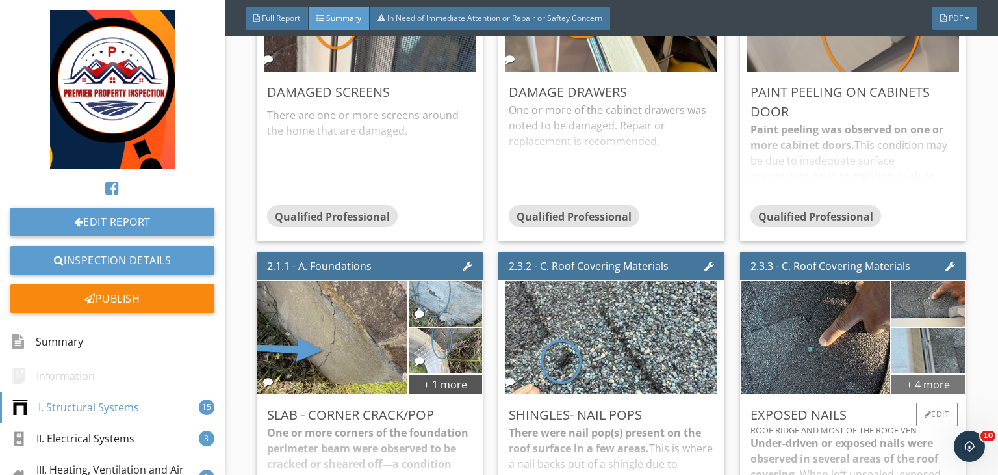
click at [919, 386] on div "+ 4 more" at bounding box center [928, 383] width 73 height 21
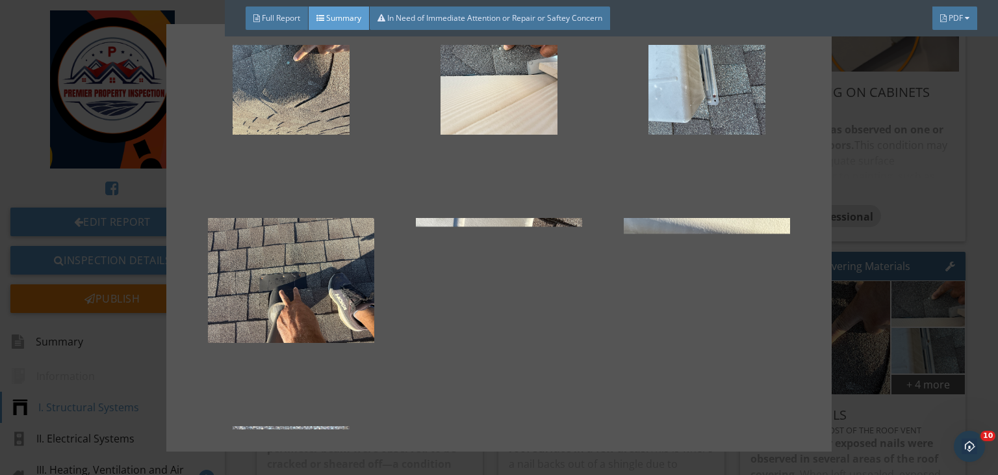
scroll to position [90, 0]
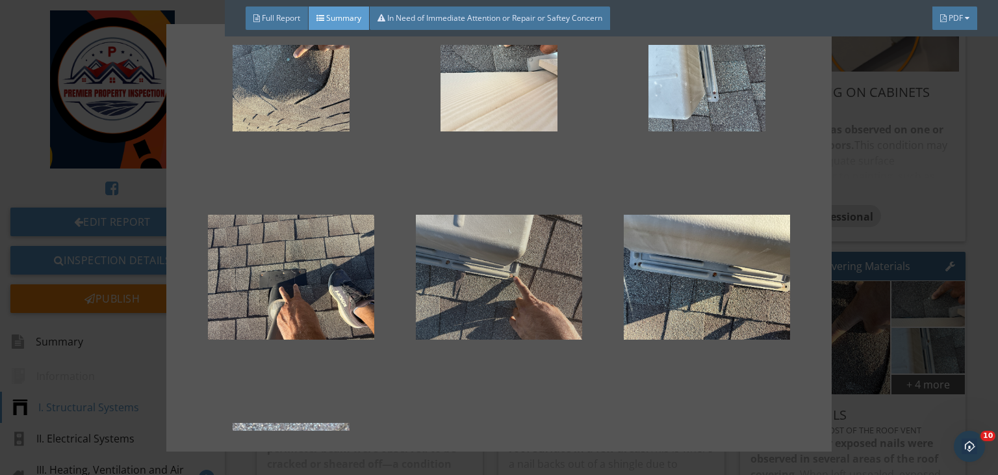
click at [489, 293] on div at bounding box center [499, 277] width 166 height 156
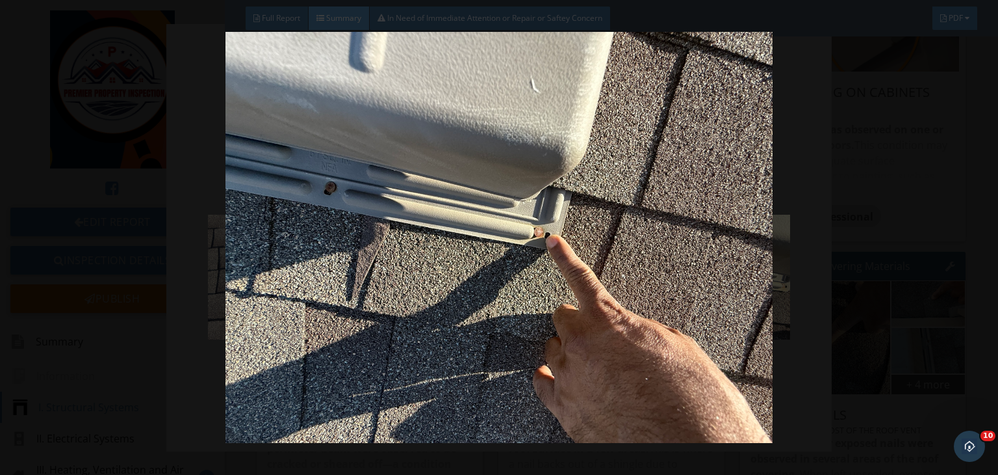
click at [634, 261] on img at bounding box center [499, 237] width 909 height 411
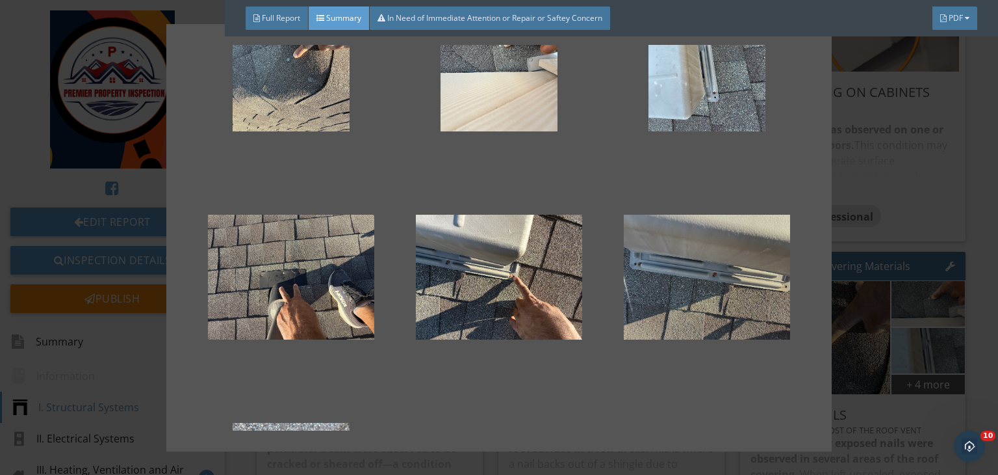
click at [718, 281] on div at bounding box center [707, 277] width 166 height 156
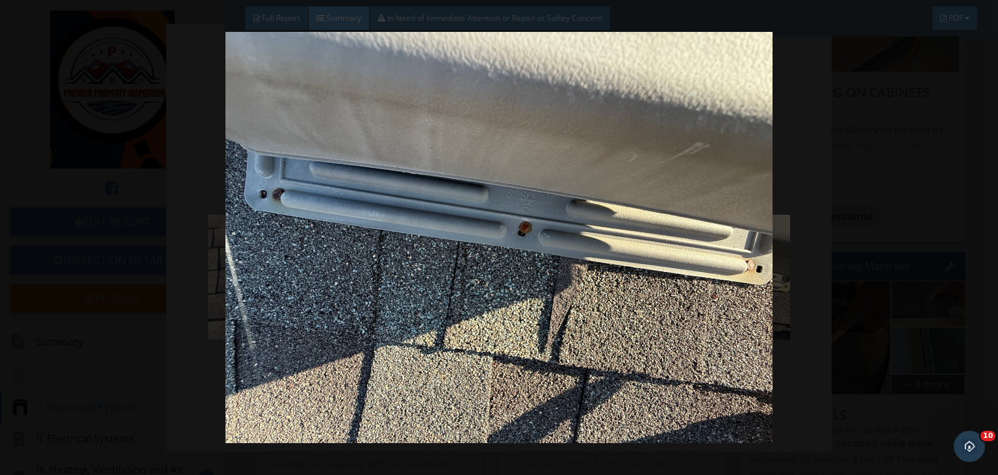
click at [840, 291] on img at bounding box center [499, 237] width 909 height 411
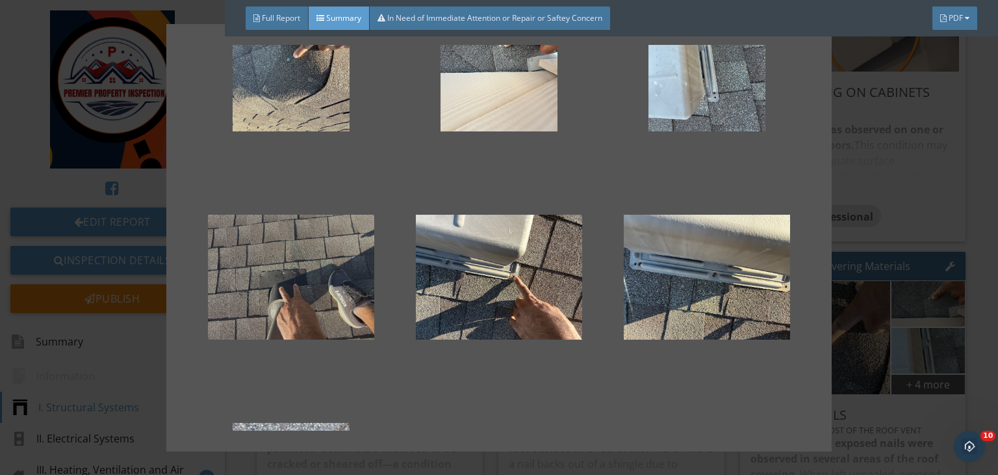
click at [291, 281] on div at bounding box center [291, 277] width 166 height 156
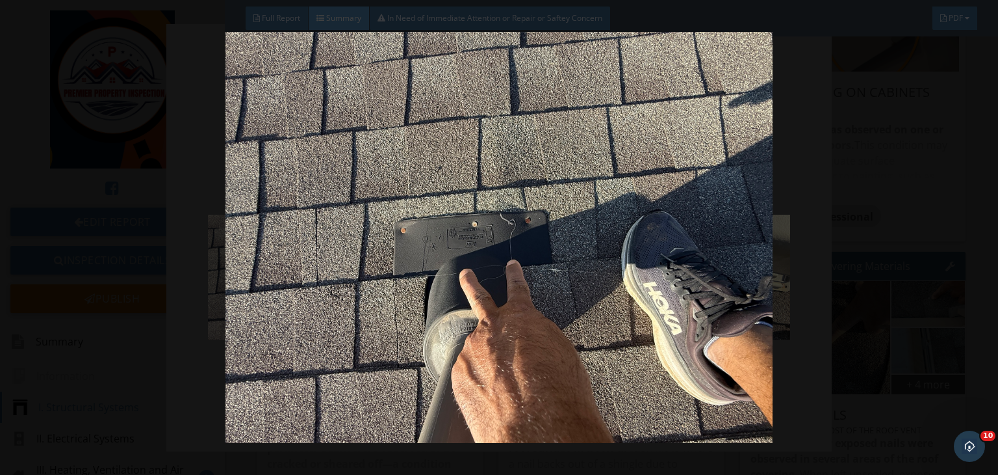
click at [833, 245] on img at bounding box center [499, 237] width 909 height 411
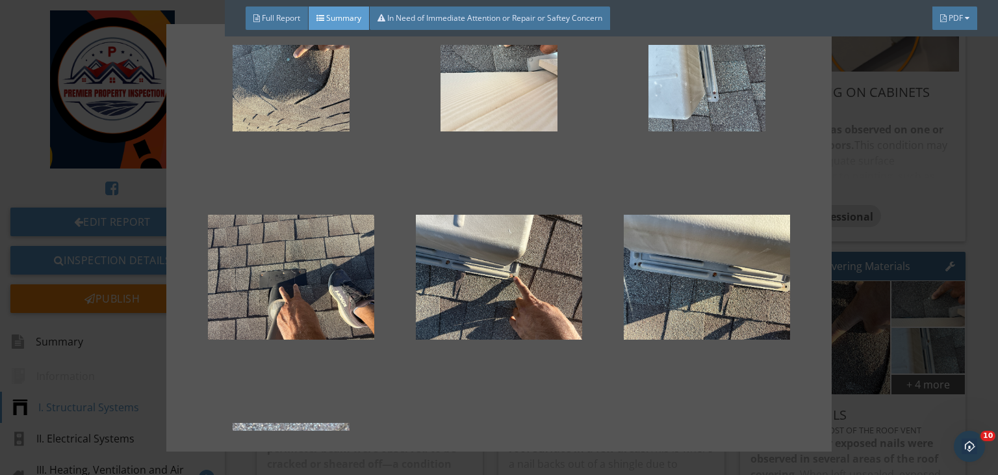
click at [887, 341] on div "Rear left side of the roof" at bounding box center [499, 237] width 998 height 475
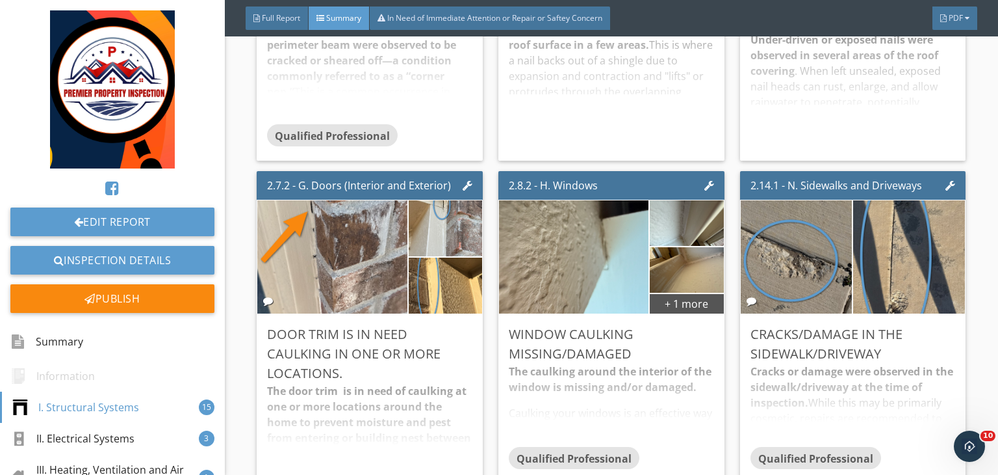
scroll to position [1508, 0]
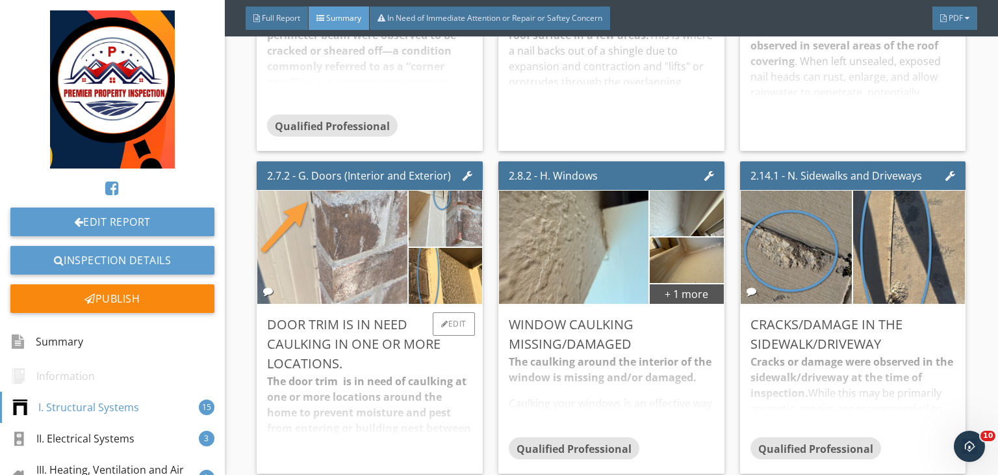
click at [353, 239] on img at bounding box center [332, 247] width 212 height 283
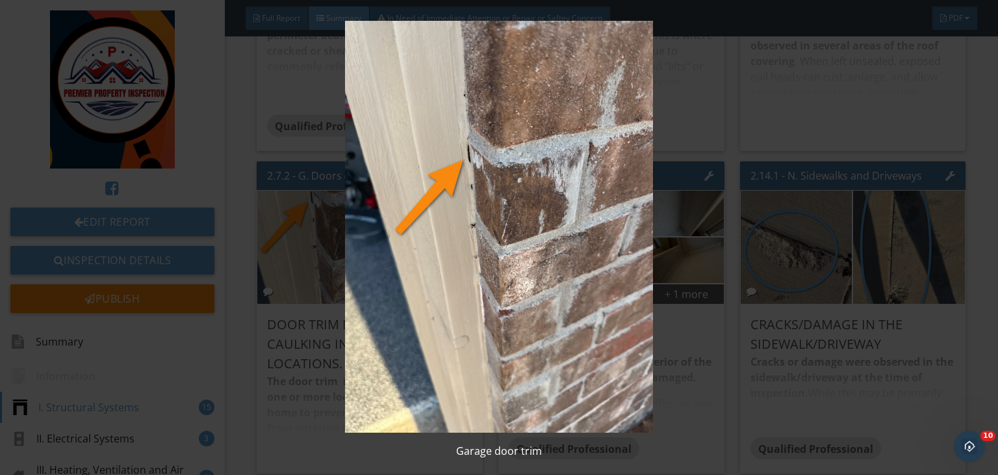
click at [738, 239] on img at bounding box center [499, 226] width 909 height 411
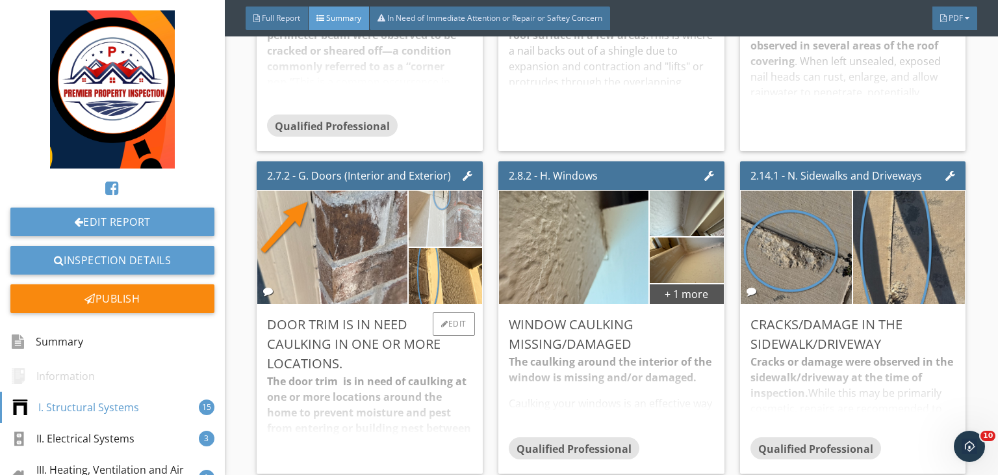
click at [437, 228] on img at bounding box center [445, 219] width 105 height 140
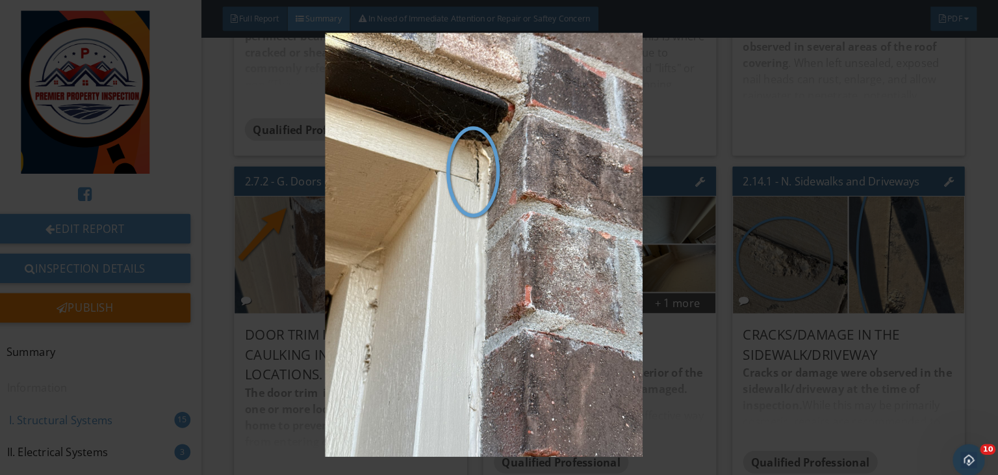
click at [738, 207] on img at bounding box center [499, 237] width 909 height 411
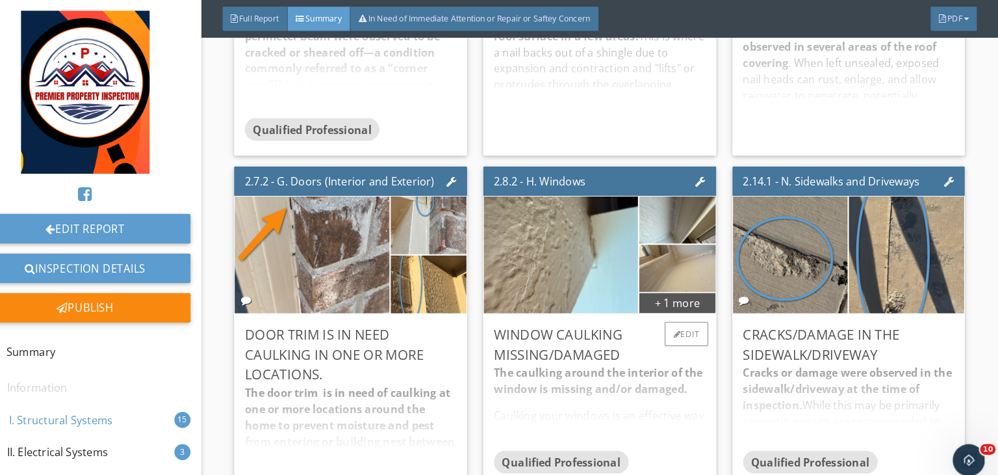
click at [650, 254] on img at bounding box center [686, 260] width 85 height 114
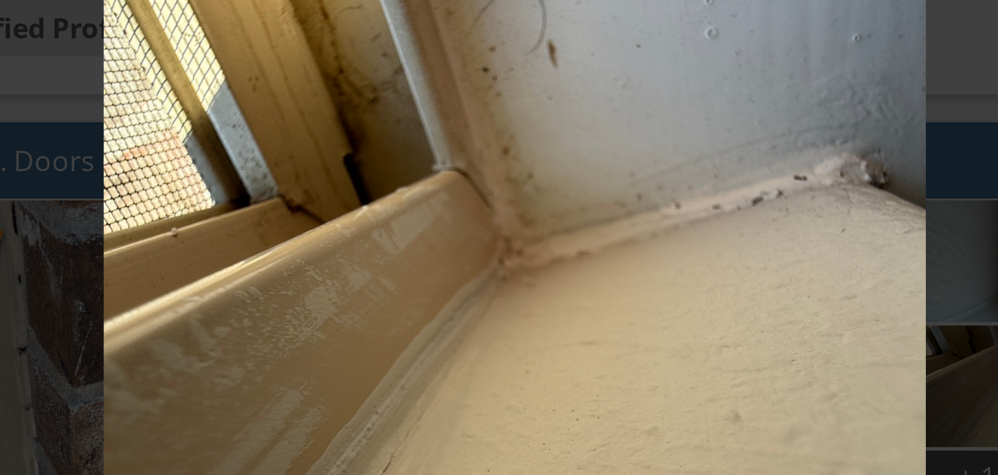
click at [662, 215] on img at bounding box center [499, 237] width 909 height 411
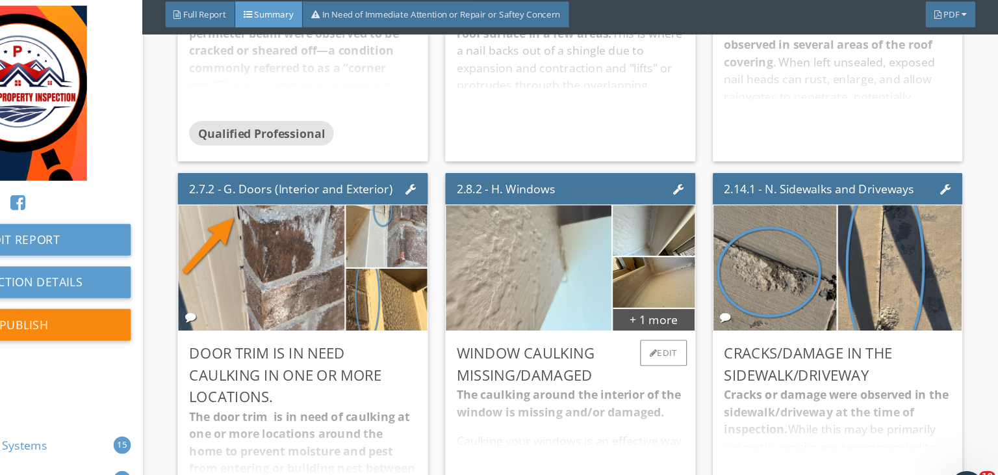
click at [609, 263] on img at bounding box center [574, 247] width 213 height 283
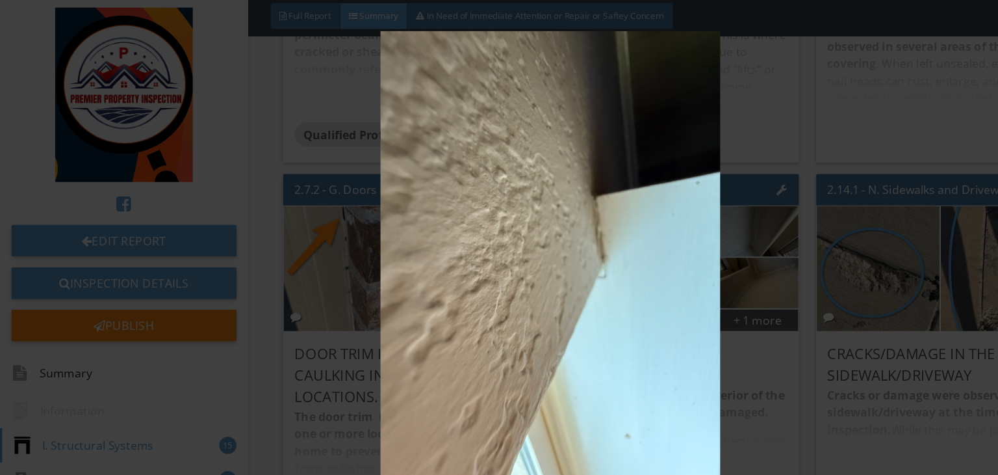
click at [716, 235] on img at bounding box center [499, 237] width 909 height 411
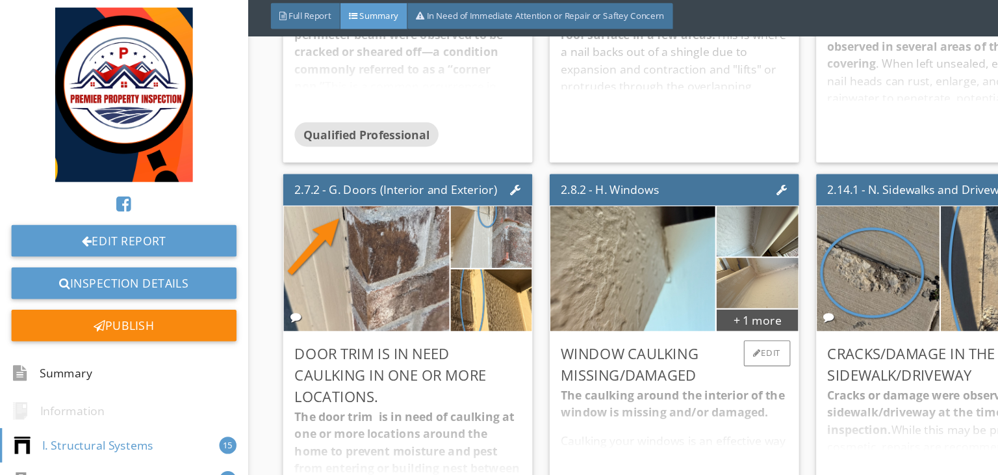
click at [702, 272] on img at bounding box center [686, 260] width 85 height 114
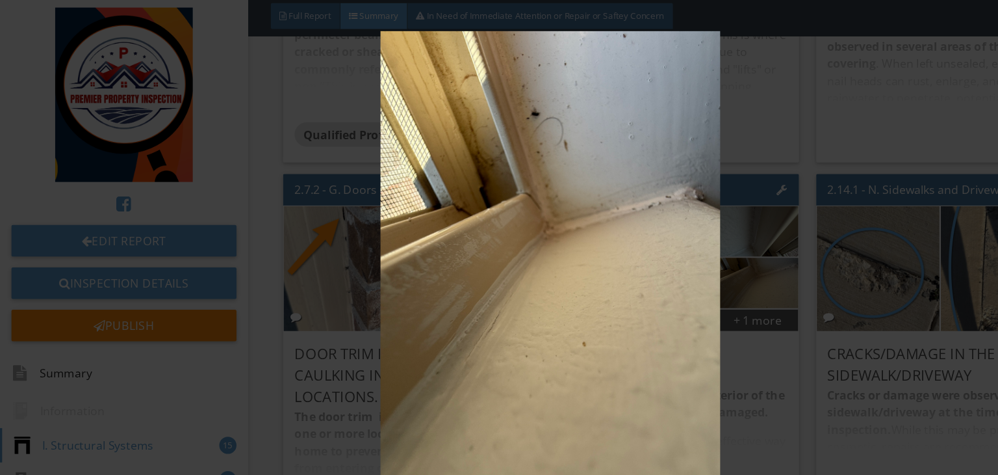
click at [732, 231] on img at bounding box center [499, 237] width 909 height 411
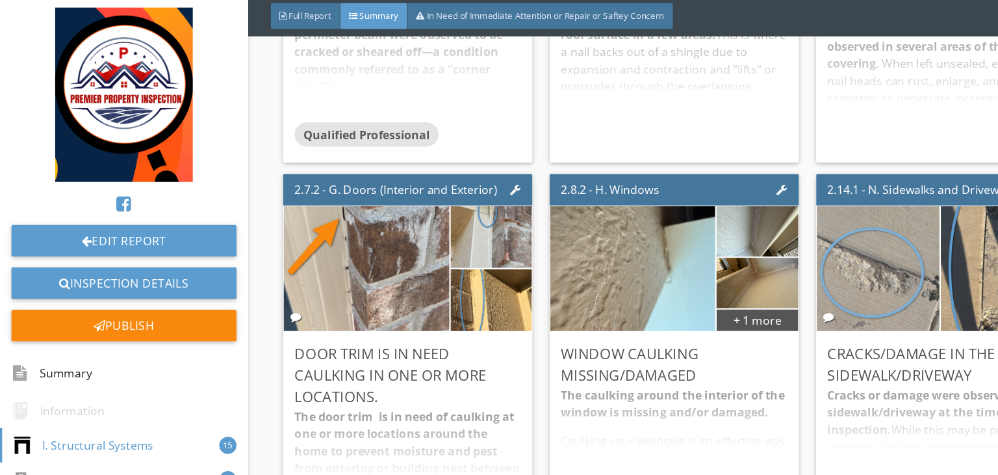
click at [764, 255] on img at bounding box center [796, 247] width 212 height 283
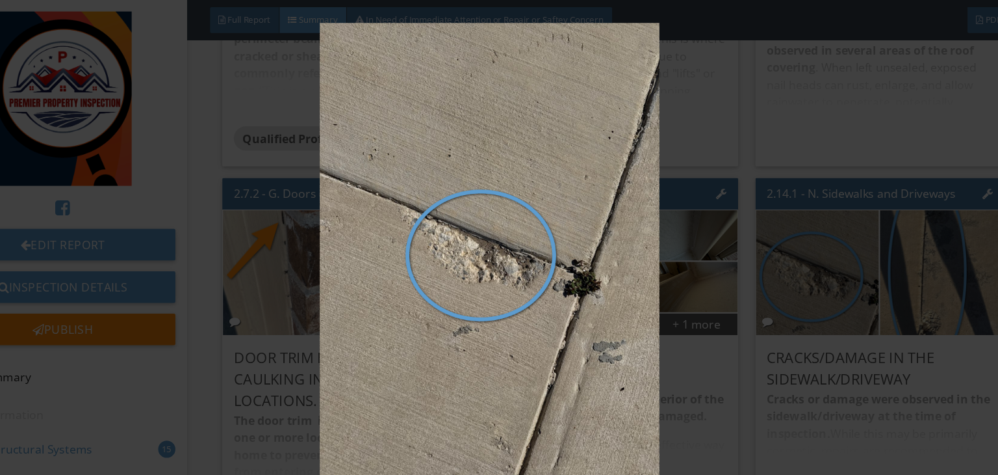
click at [801, 243] on img at bounding box center [499, 226] width 909 height 411
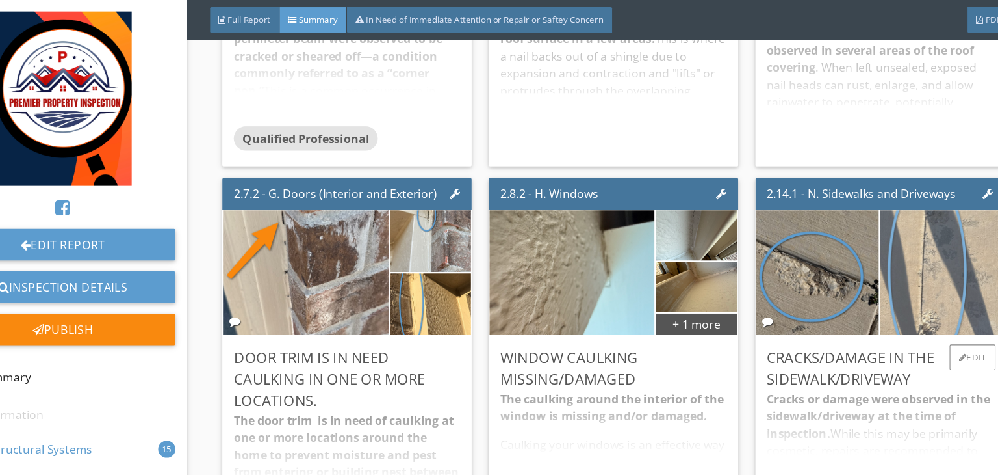
click at [881, 284] on img at bounding box center [909, 247] width 212 height 283
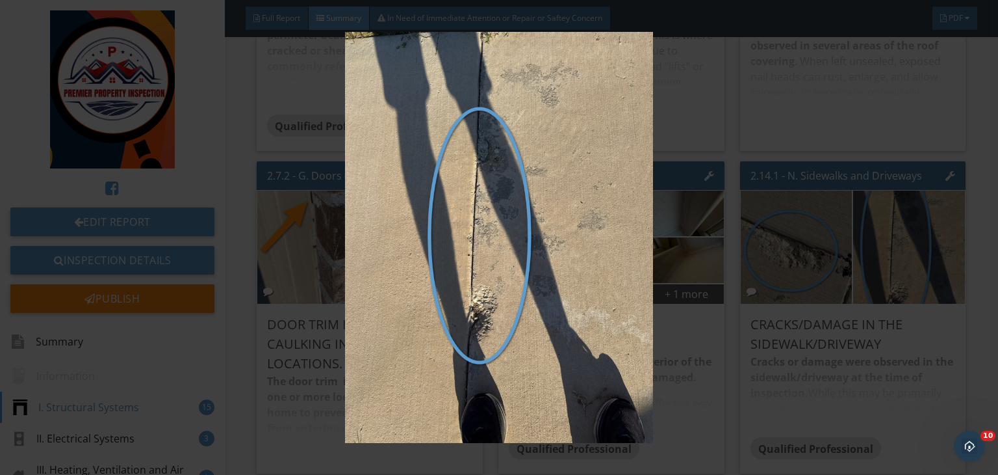
click at [816, 239] on img at bounding box center [499, 237] width 909 height 411
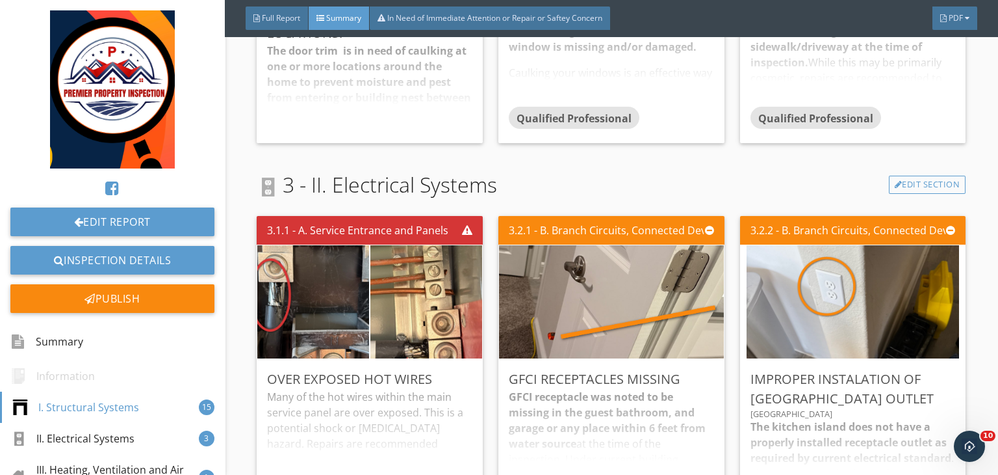
scroll to position [1916, 0]
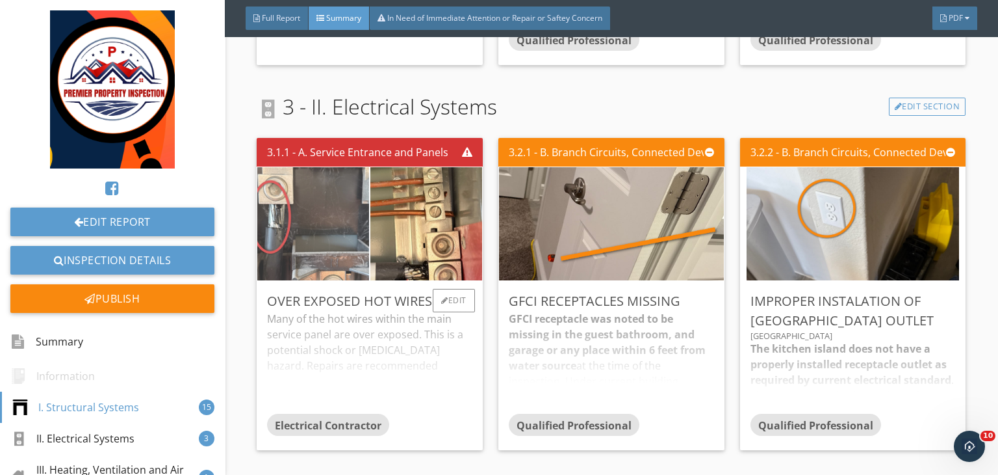
click at [306, 222] on img at bounding box center [313, 224] width 212 height 283
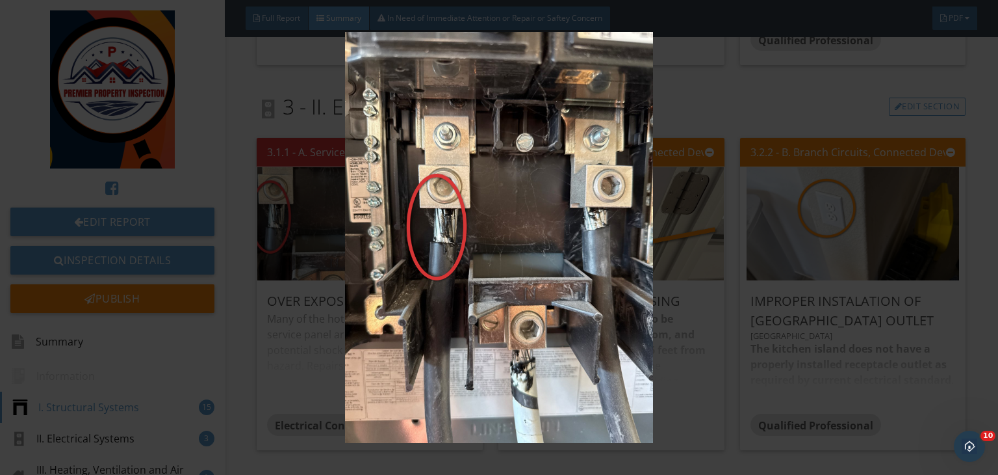
click at [709, 264] on img at bounding box center [499, 237] width 909 height 411
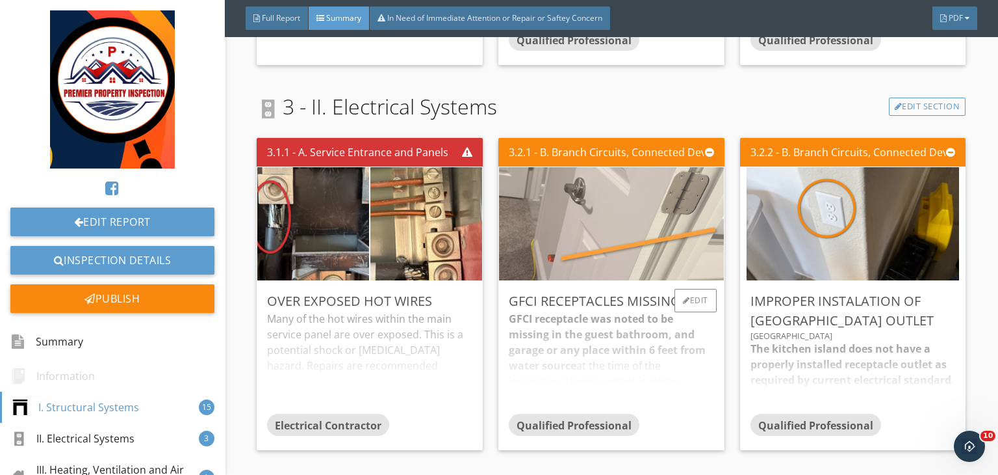
click at [633, 225] on img at bounding box center [611, 224] width 377 height 283
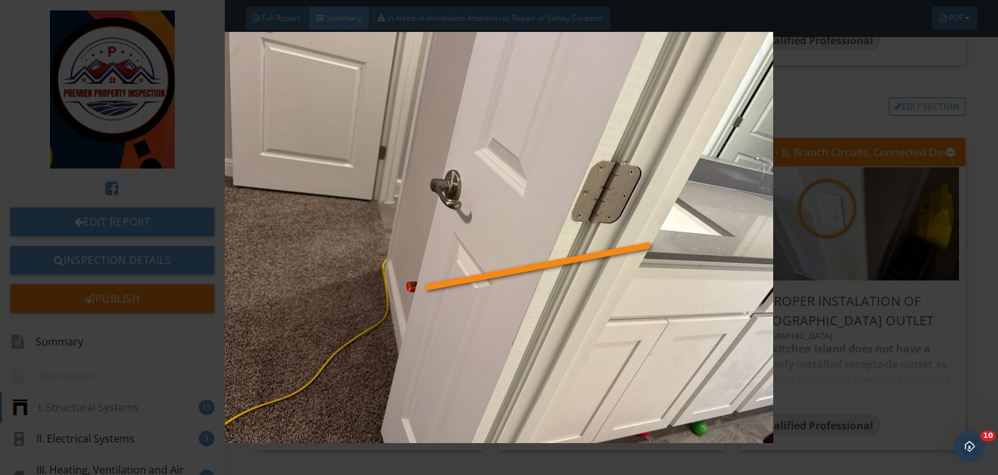
click at [896, 230] on img at bounding box center [499, 237] width 909 height 411
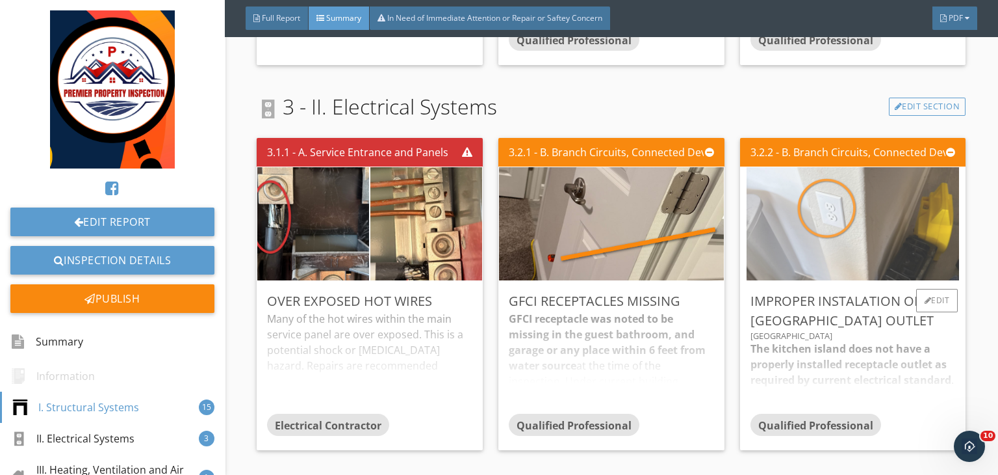
click at [813, 224] on img at bounding box center [853, 224] width 212 height 283
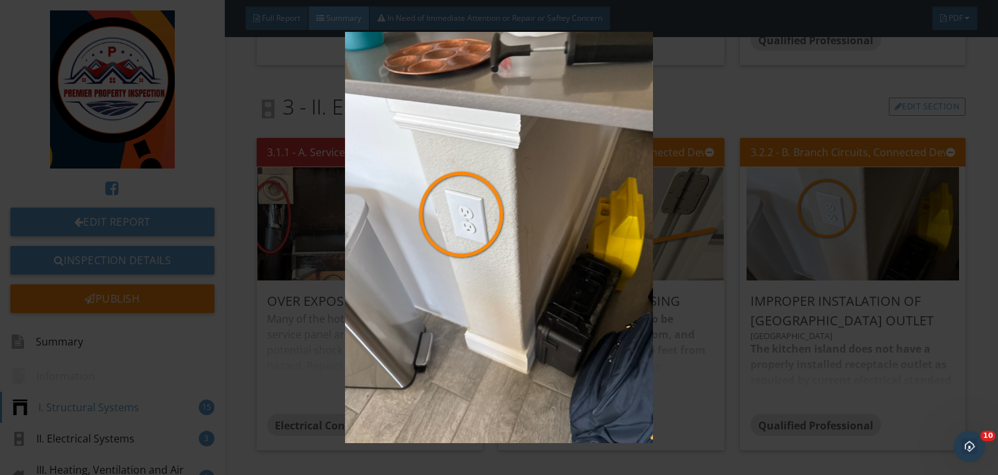
click at [814, 231] on img at bounding box center [499, 237] width 909 height 411
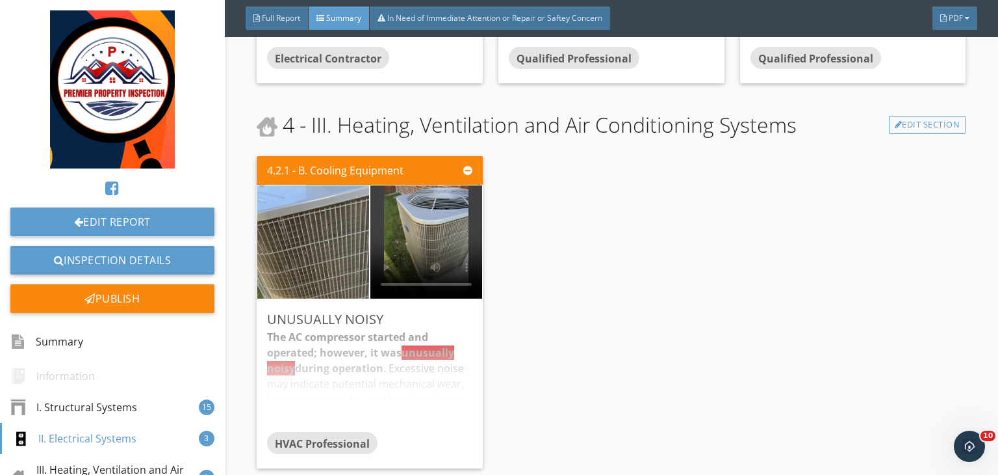
scroll to position [2286, 0]
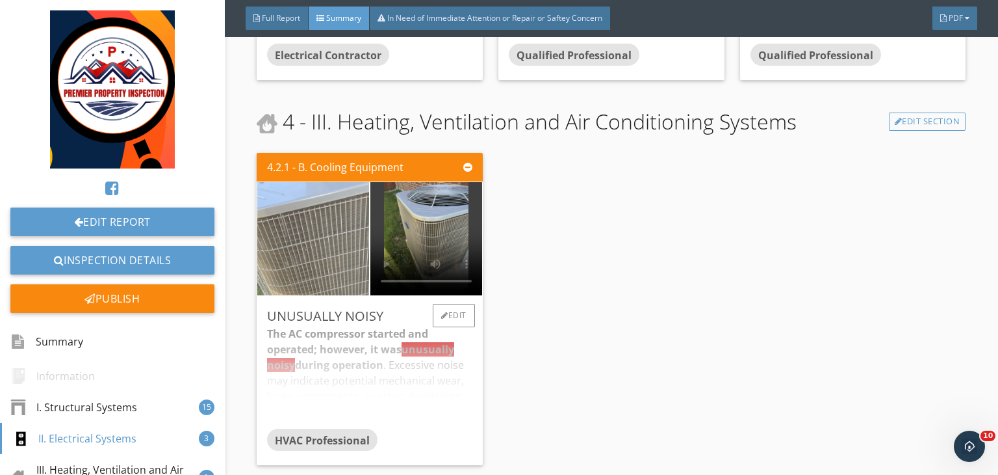
click at [311, 262] on img at bounding box center [313, 239] width 212 height 283
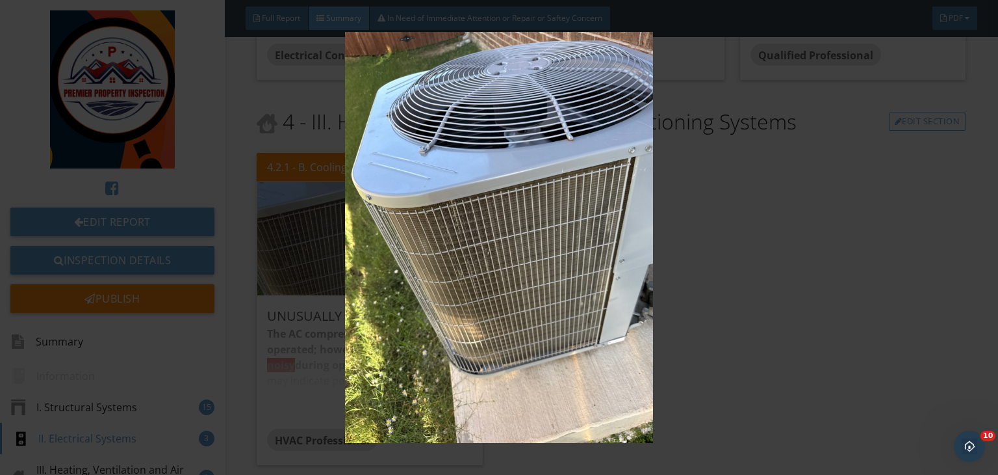
click at [689, 293] on img at bounding box center [499, 237] width 909 height 411
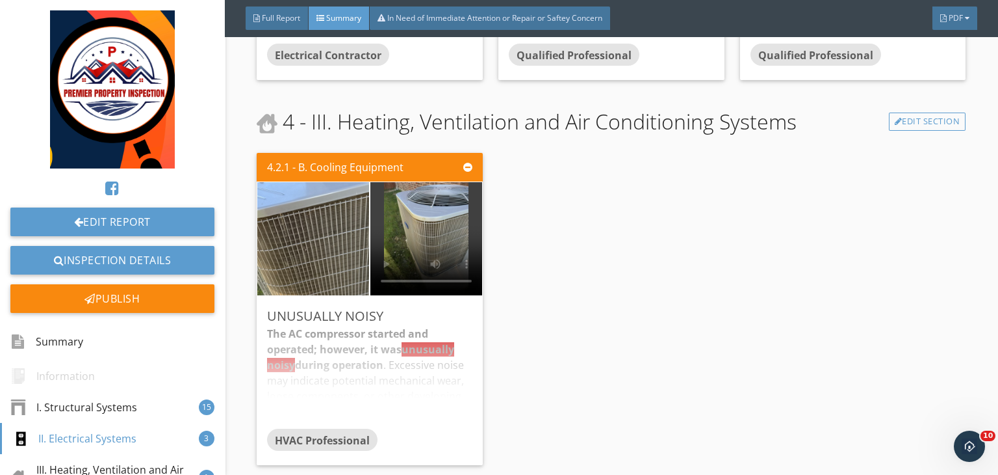
click at [540, 290] on div "4.2.1 - B. Cooling Equipment Unusually Noisy The AC compressor started and oper…" at bounding box center [611, 309] width 709 height 322
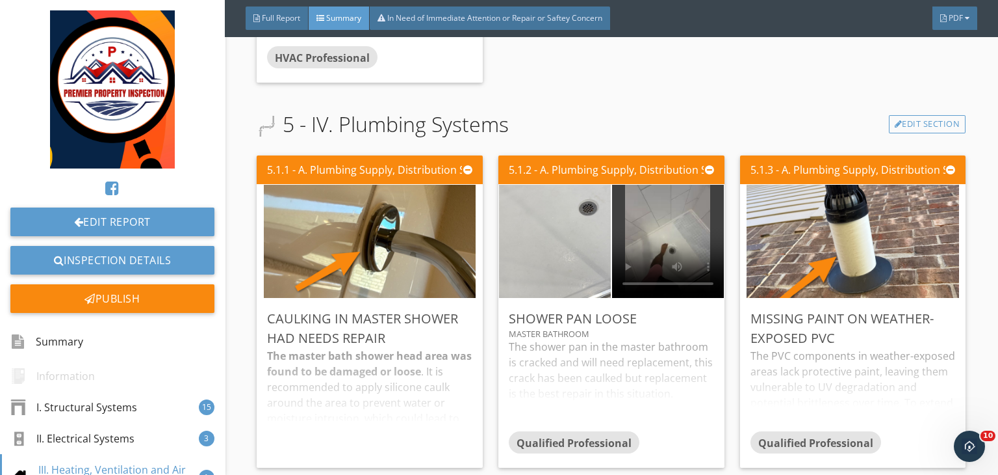
scroll to position [2675, 0]
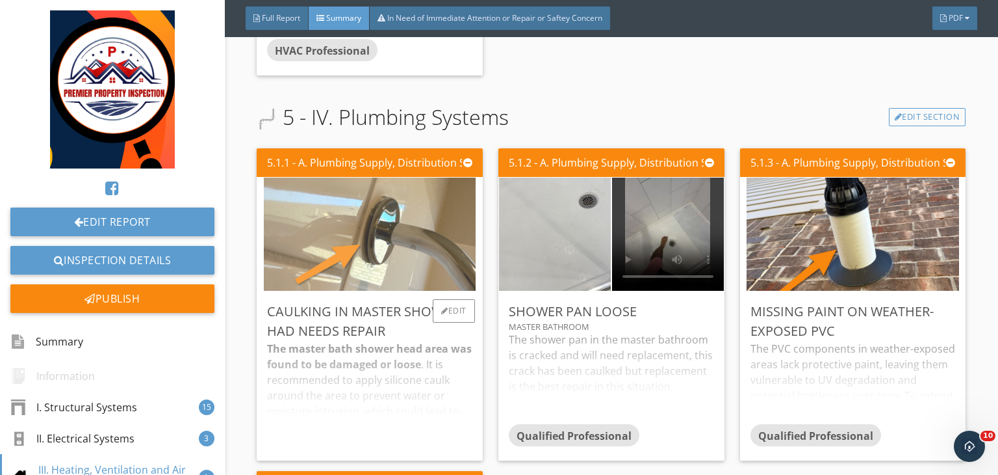
click at [356, 240] on img at bounding box center [370, 234] width 212 height 283
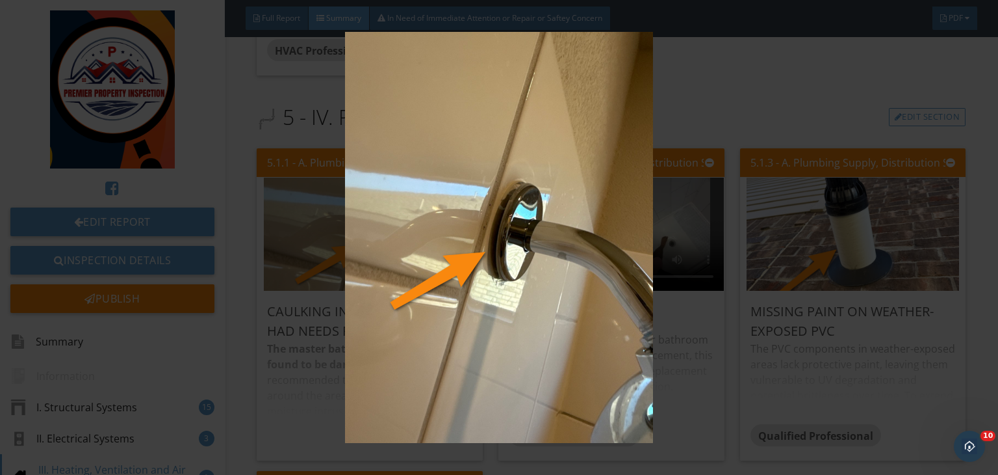
click at [774, 245] on img at bounding box center [499, 237] width 909 height 411
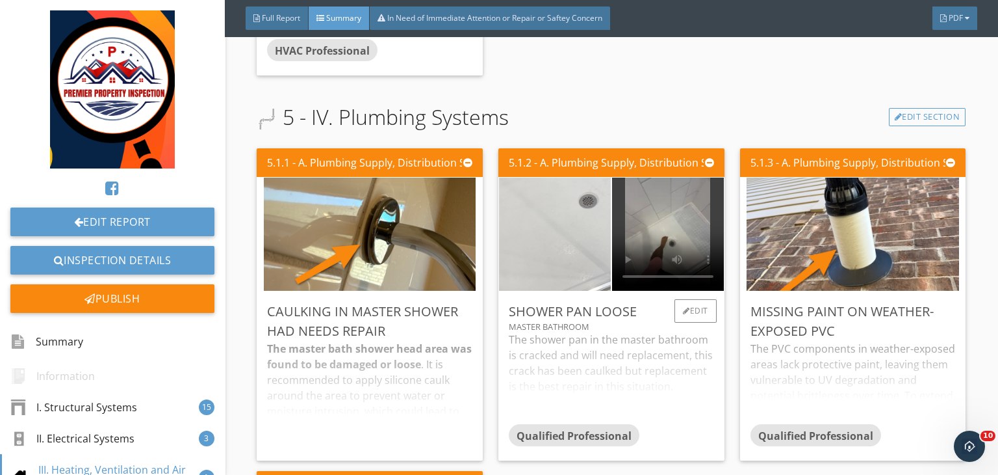
click at [573, 249] on img at bounding box center [555, 234] width 212 height 283
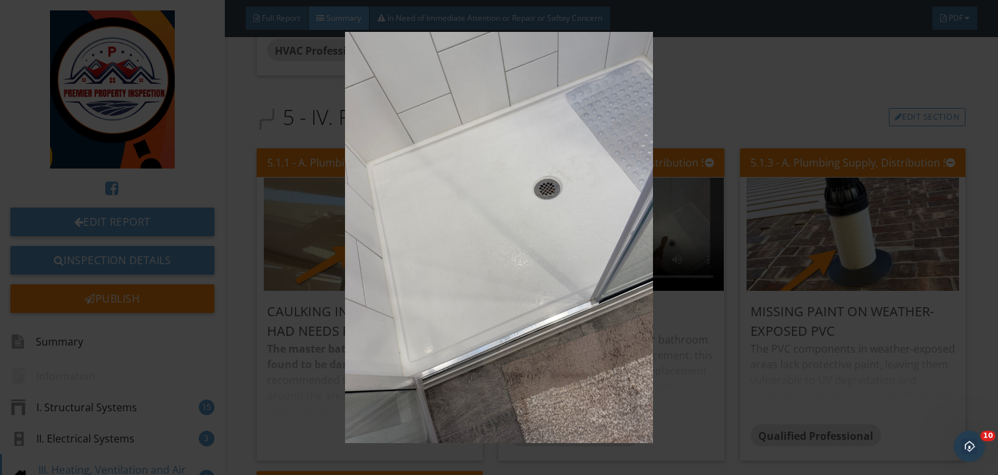
click at [710, 242] on img at bounding box center [499, 237] width 909 height 411
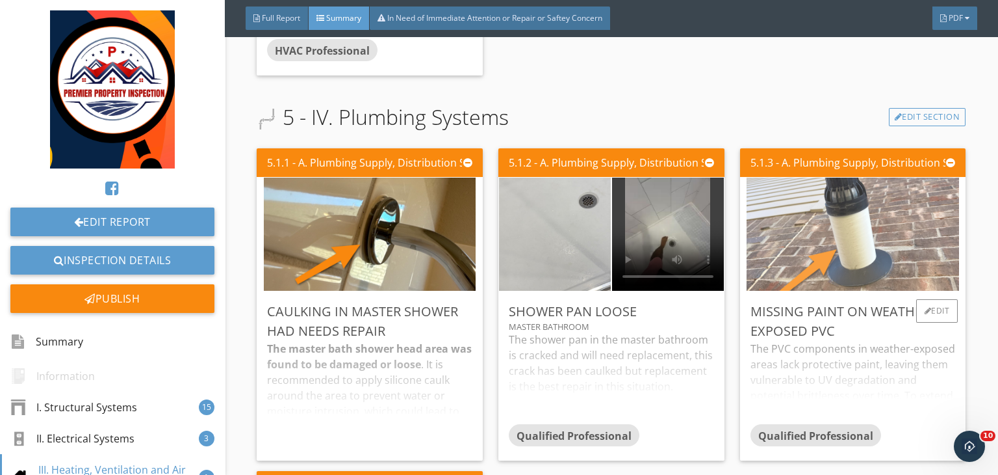
click at [765, 247] on img at bounding box center [853, 234] width 212 height 283
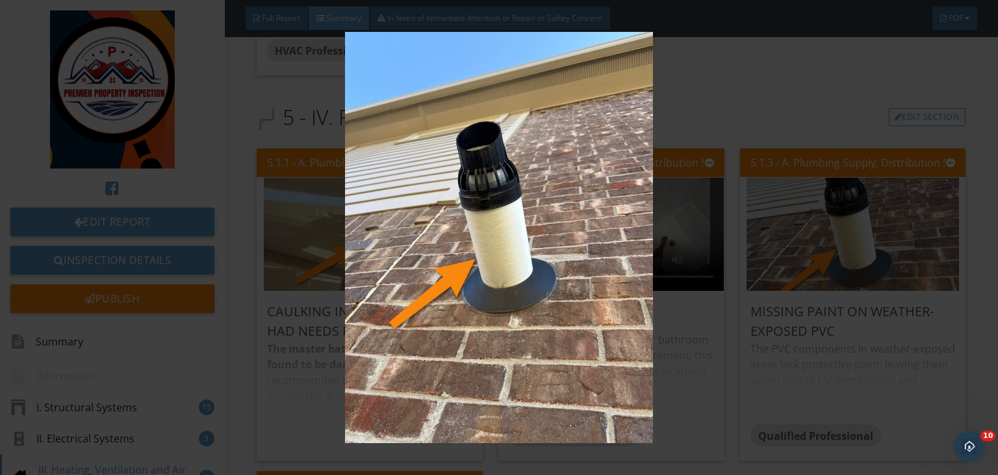
click at [739, 234] on img at bounding box center [499, 237] width 909 height 411
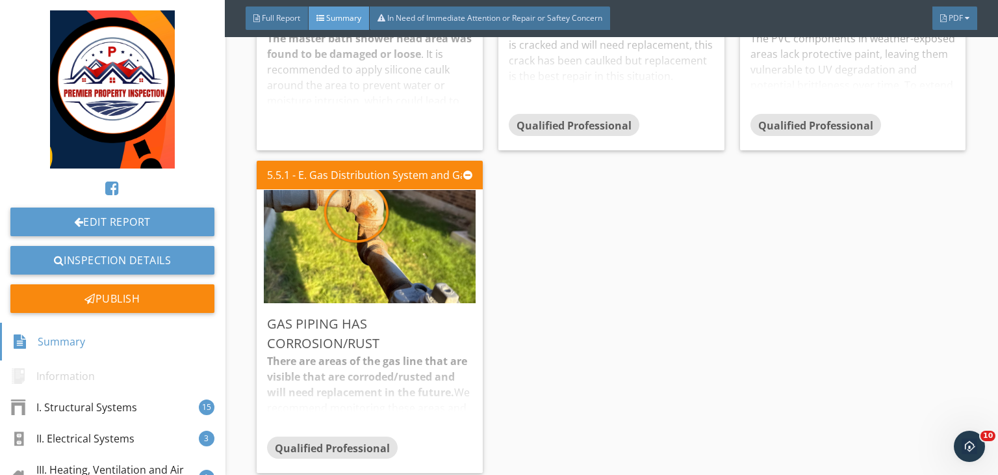
scroll to position [2998, 0]
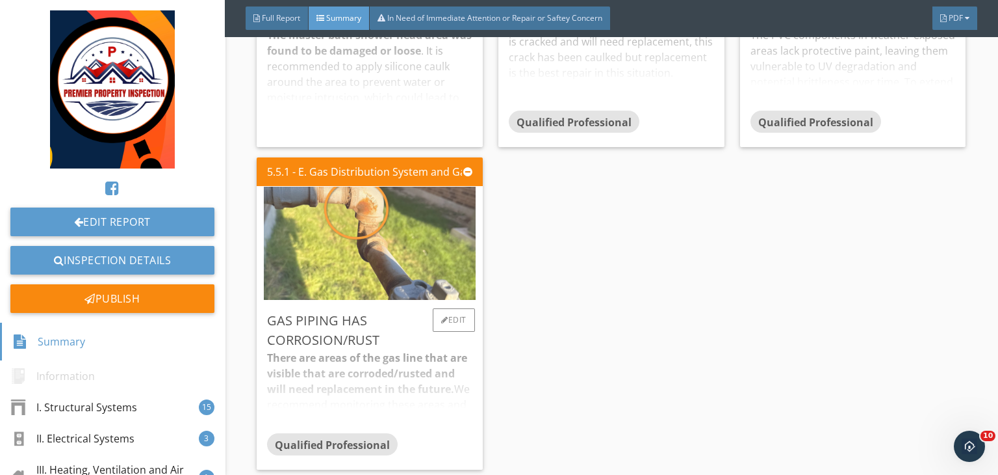
click at [360, 229] on img at bounding box center [370, 243] width 212 height 283
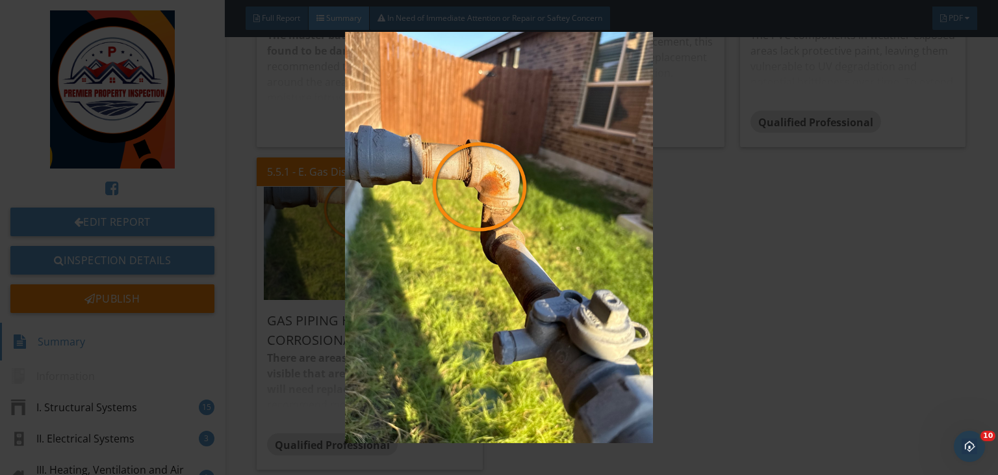
click at [773, 203] on img at bounding box center [499, 237] width 909 height 411
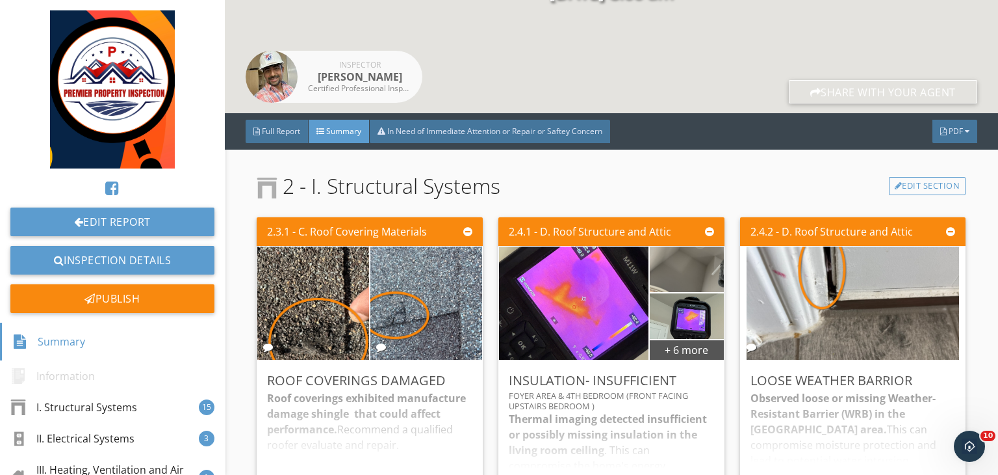
scroll to position [200, 0]
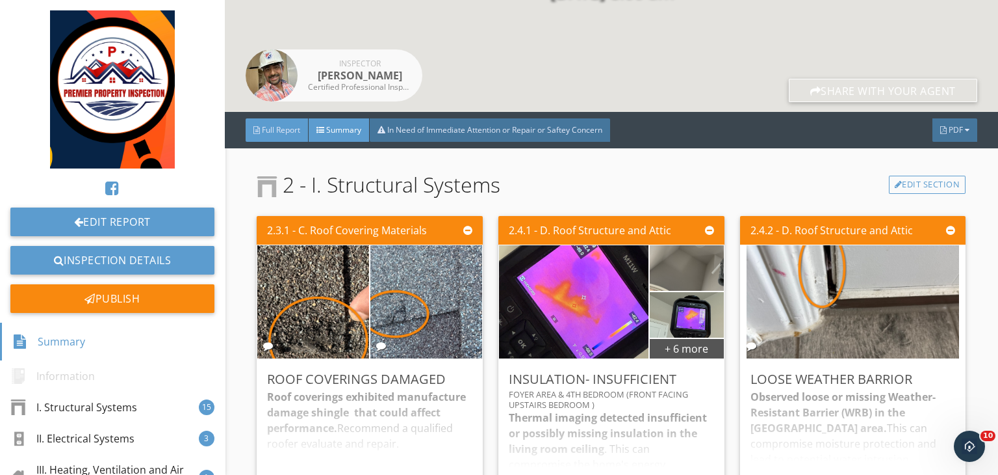
click at [282, 126] on span "Full Report" at bounding box center [281, 129] width 38 height 11
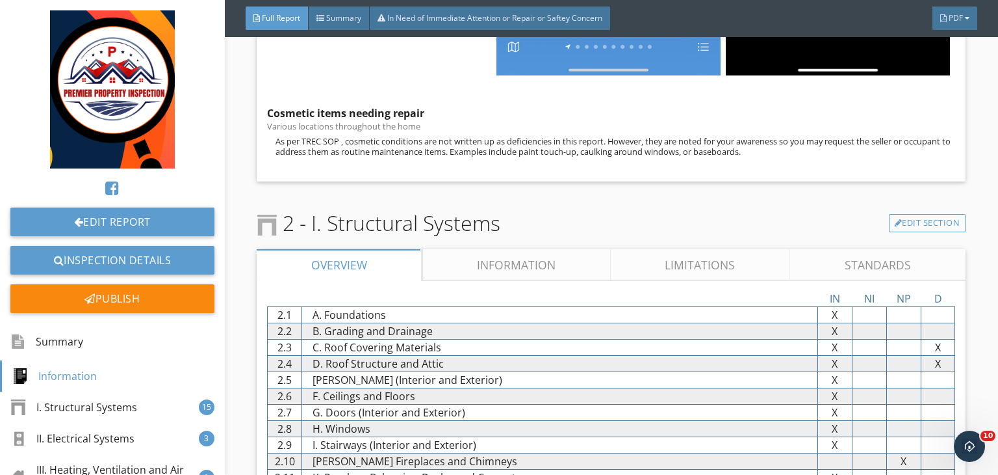
scroll to position [1152, 0]
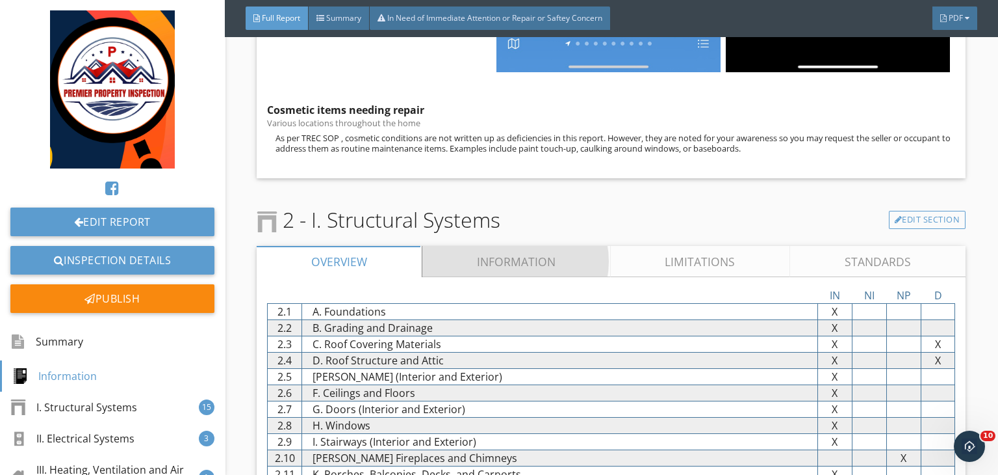
click at [488, 252] on link "Information" at bounding box center [517, 261] width 189 height 31
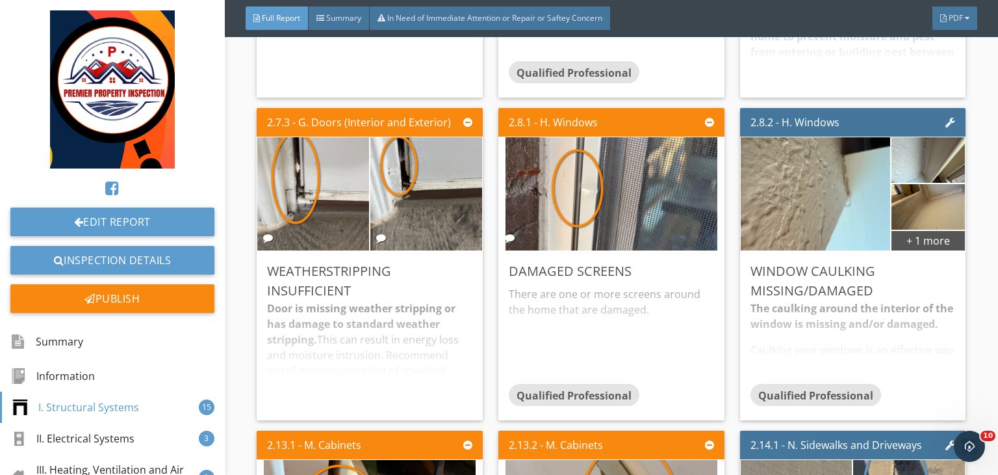
scroll to position [15895, 0]
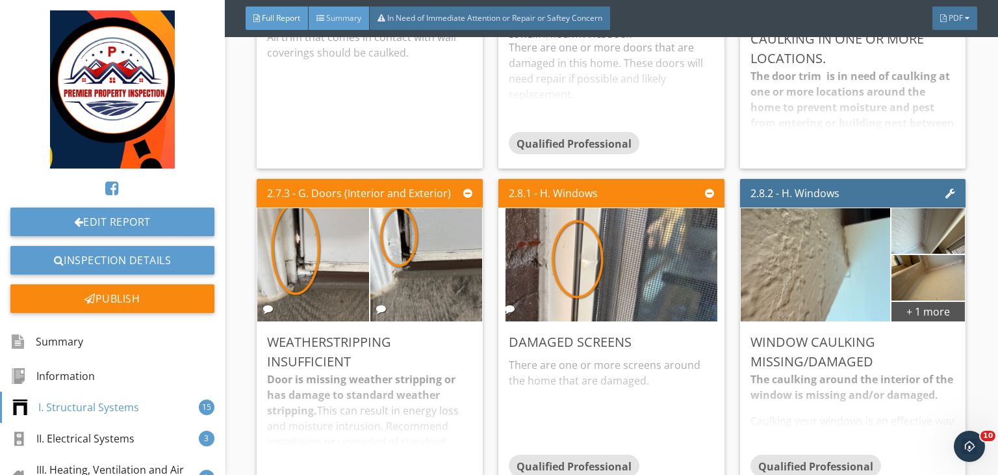
click at [345, 20] on span "Summary" at bounding box center [343, 17] width 35 height 11
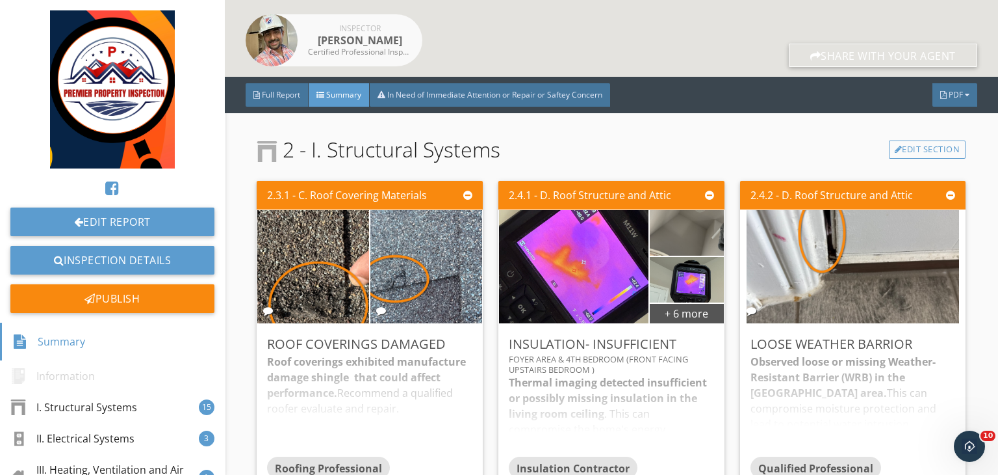
scroll to position [228, 0]
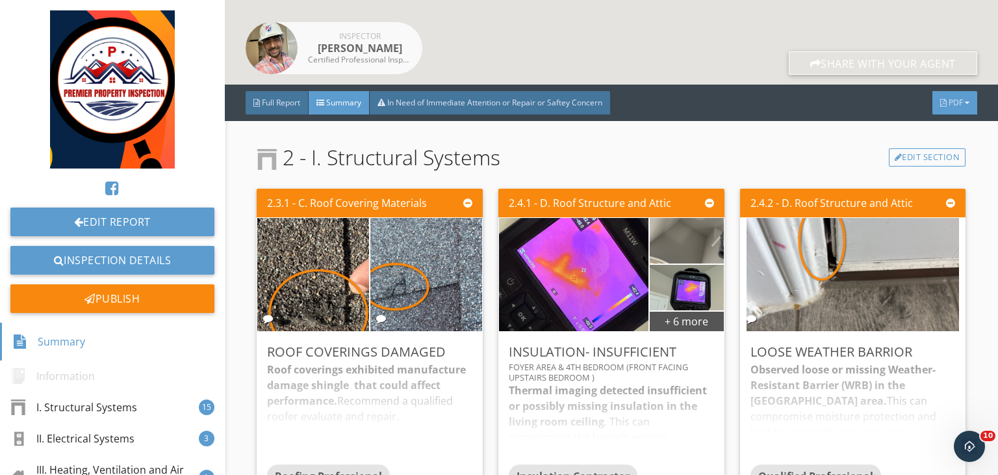
click at [948, 109] on div "PDF" at bounding box center [955, 102] width 45 height 23
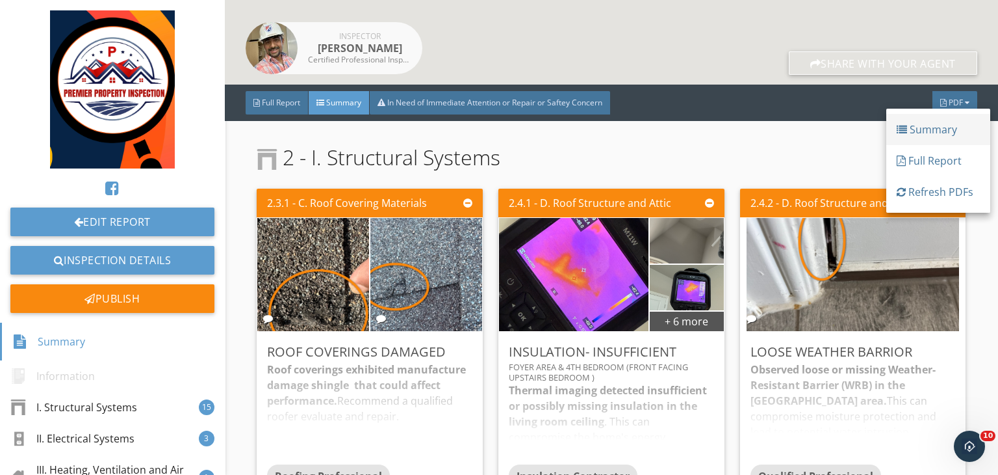
click at [924, 137] on div "Summary" at bounding box center [938, 130] width 83 height 16
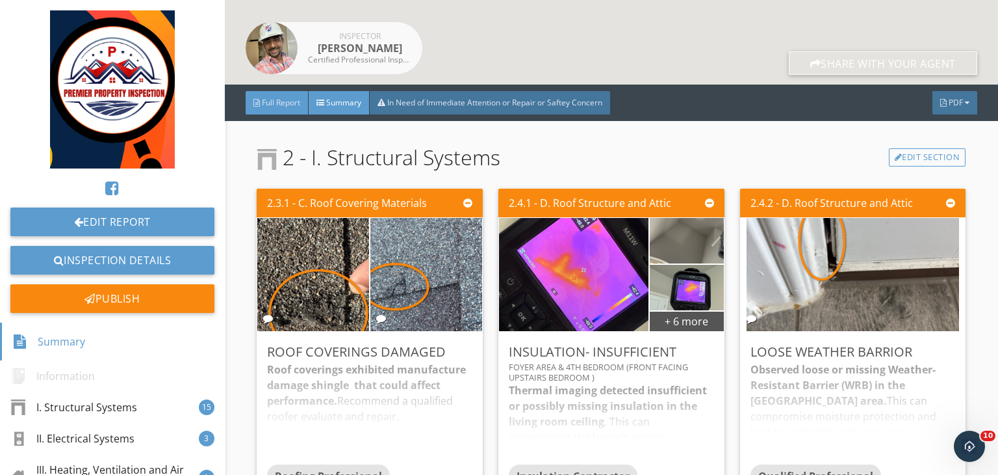
click at [291, 105] on span "Full Report" at bounding box center [281, 102] width 38 height 11
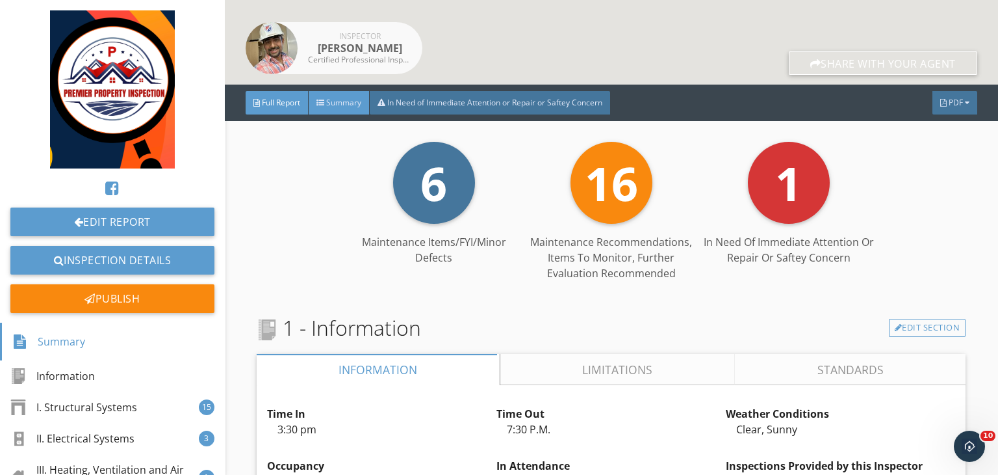
click at [337, 99] on span "Summary" at bounding box center [343, 102] width 35 height 11
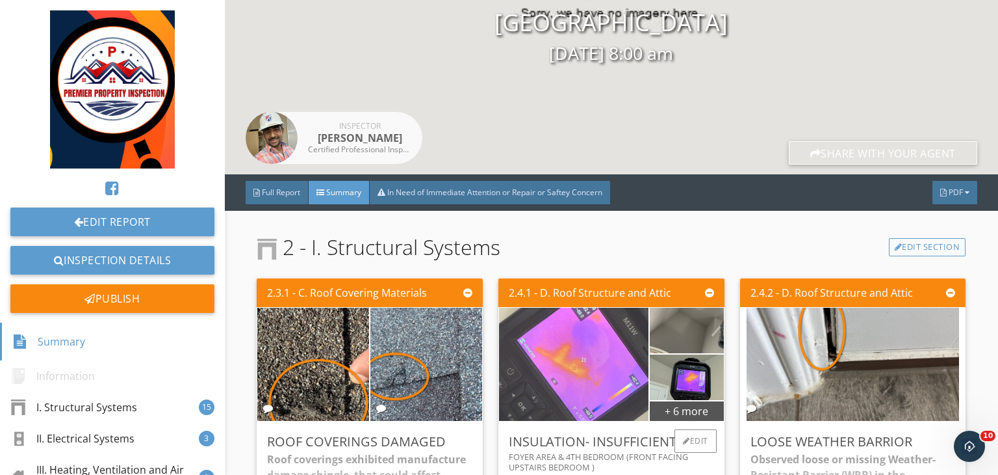
scroll to position [0, 0]
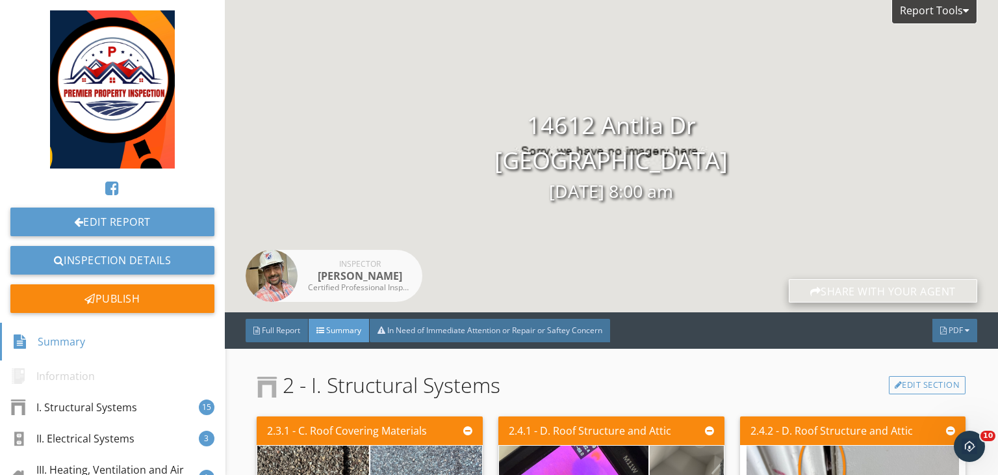
click at [826, 296] on div "Share with your agent" at bounding box center [883, 290] width 189 height 23
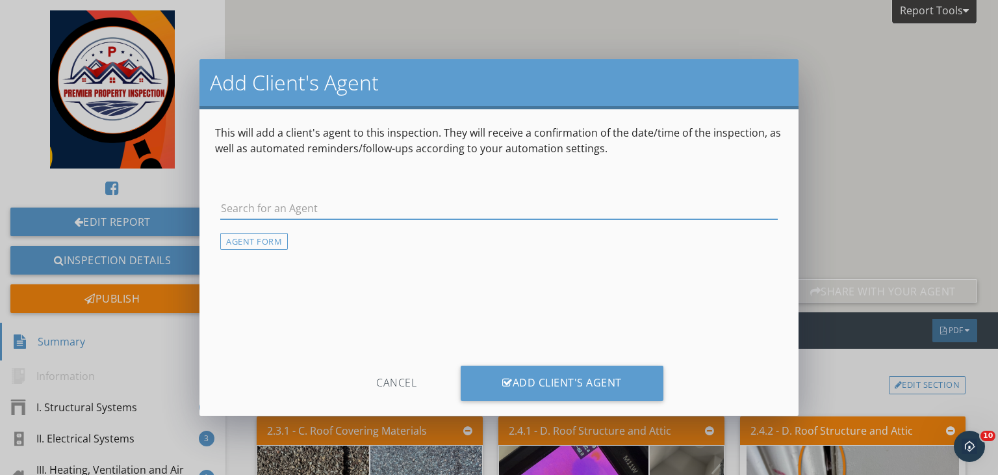
click at [501, 201] on input "text" at bounding box center [499, 208] width 558 height 21
type input "cha"
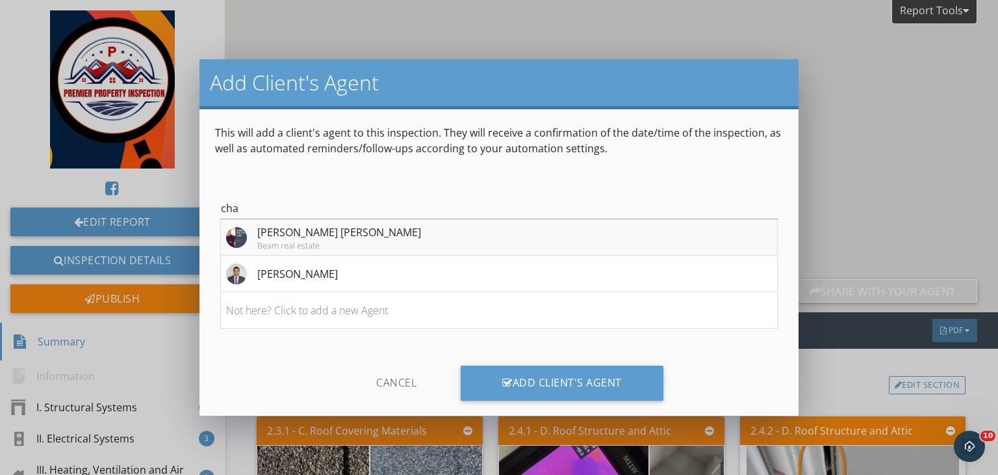
click at [331, 237] on div "[PERSON_NAME] [PERSON_NAME]" at bounding box center [339, 232] width 164 height 16
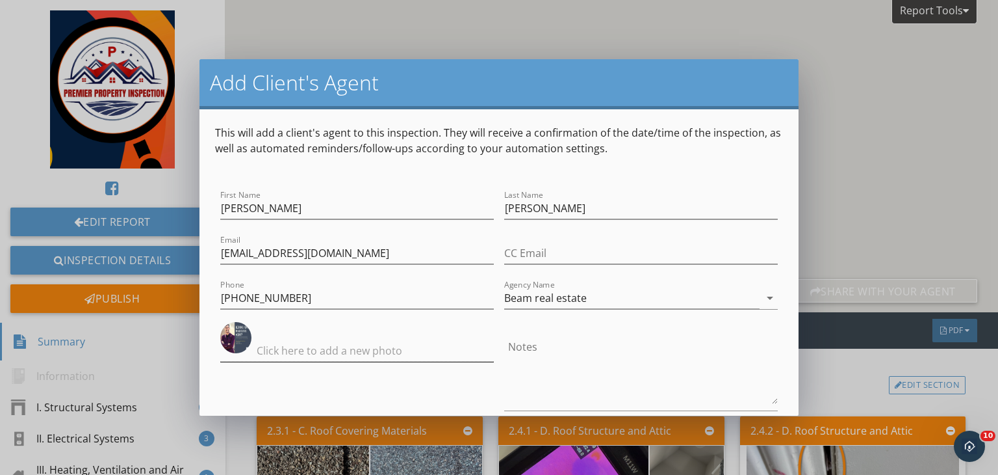
scroll to position [96, 0]
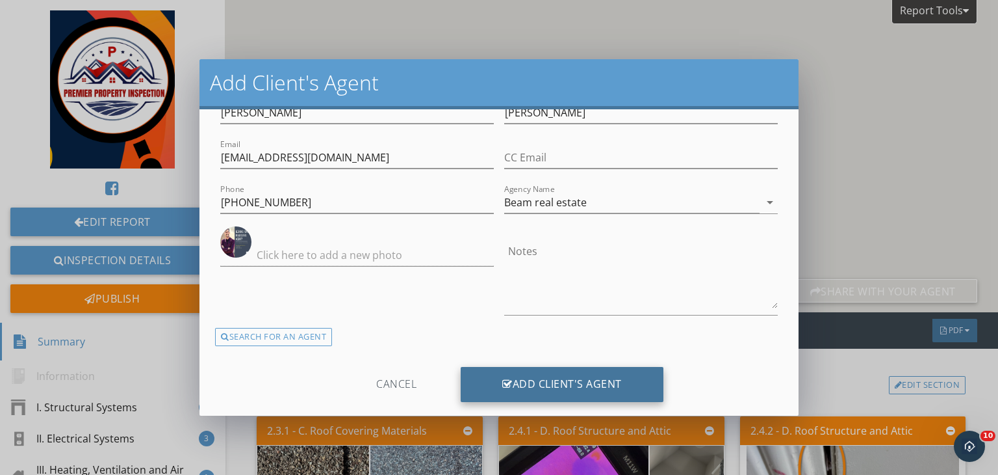
click at [539, 387] on div "Add Client's Agent" at bounding box center [562, 384] width 203 height 35
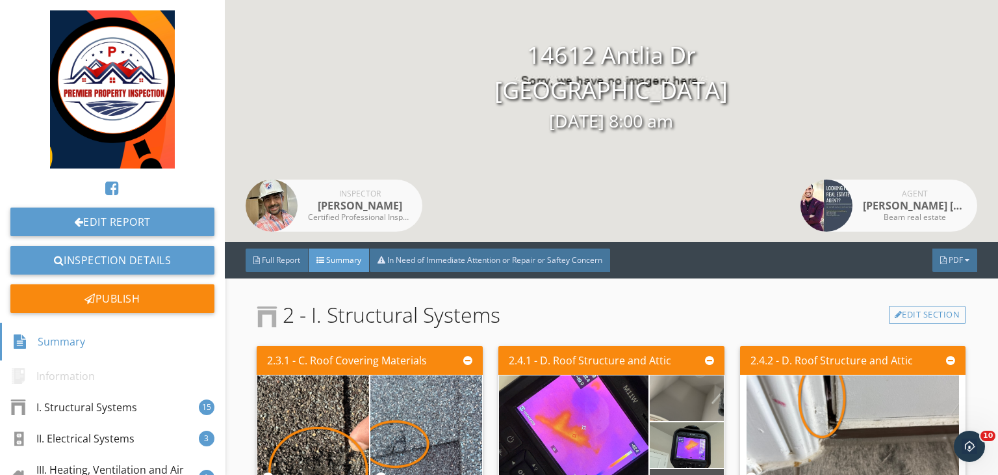
scroll to position [0, 0]
